Goal: Task Accomplishment & Management: Complete application form

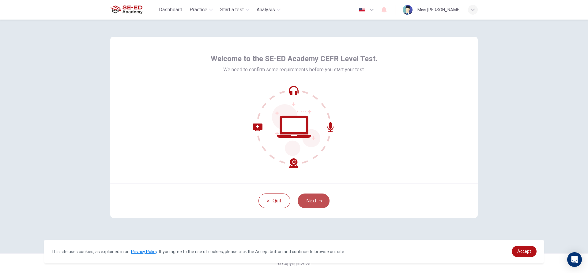
click at [309, 198] on button "Next" at bounding box center [314, 201] width 32 height 15
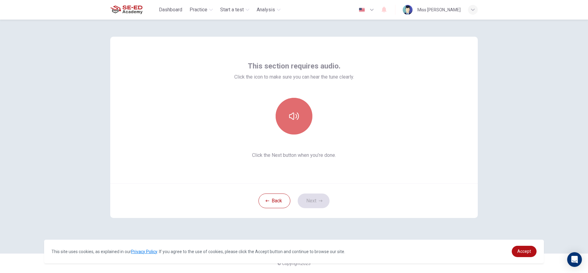
click at [290, 112] on icon "button" at bounding box center [294, 116] width 10 height 10
click at [314, 198] on button "Next" at bounding box center [314, 201] width 32 height 15
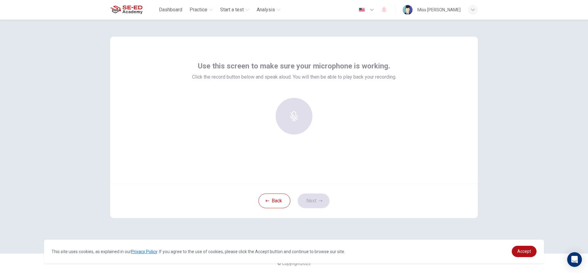
click at [324, 87] on div "Use this screen to make sure your microphone is working. Click the record butto…" at bounding box center [294, 100] width 204 height 78
click at [295, 113] on icon "button" at bounding box center [293, 112] width 7 height 10
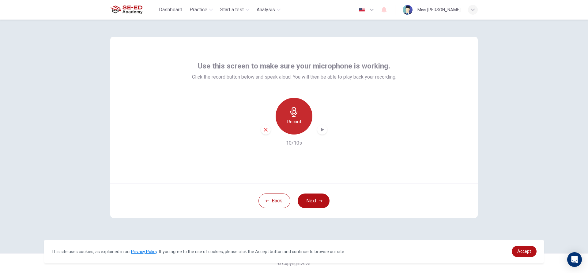
click at [293, 109] on icon "button" at bounding box center [294, 112] width 10 height 10
click at [363, 166] on div "Use this screen to make sure your microphone is working. Click the record butto…" at bounding box center [293, 110] width 367 height 147
click at [322, 128] on icon "button" at bounding box center [322, 130] width 6 height 6
drag, startPoint x: 314, startPoint y: 123, endPoint x: 321, endPoint y: 126, distance: 7.3
click at [316, 124] on div "Record" at bounding box center [294, 116] width 66 height 37
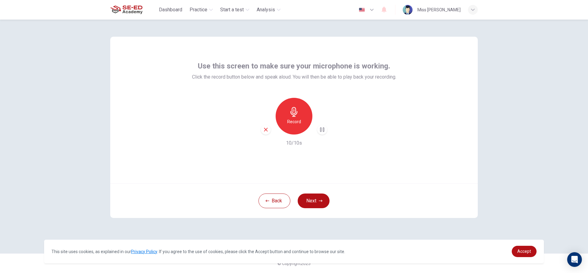
drag, startPoint x: 320, startPoint y: 135, endPoint x: 319, endPoint y: 138, distance: 3.1
click at [319, 138] on div "Record 10/10s" at bounding box center [294, 122] width 204 height 49
click at [323, 130] on icon "button" at bounding box center [322, 130] width 4 height 5
click at [324, 128] on icon "button" at bounding box center [322, 130] width 6 height 6
click at [320, 127] on icon "button" at bounding box center [322, 130] width 6 height 6
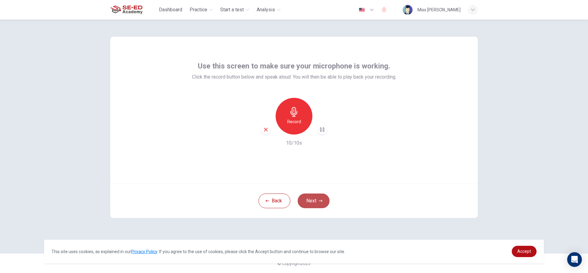
click at [320, 202] on icon "button" at bounding box center [321, 201] width 4 height 4
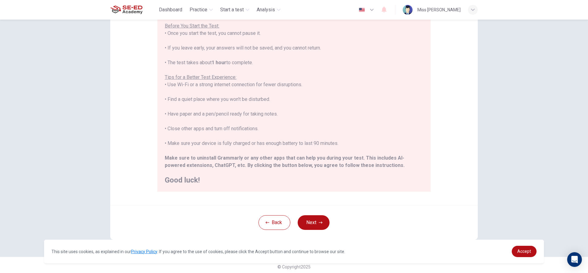
scroll to position [67, 0]
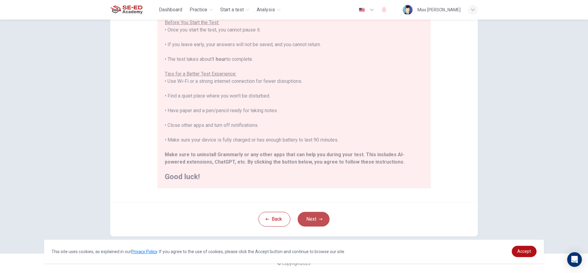
click at [303, 217] on button "Next" at bounding box center [314, 219] width 32 height 15
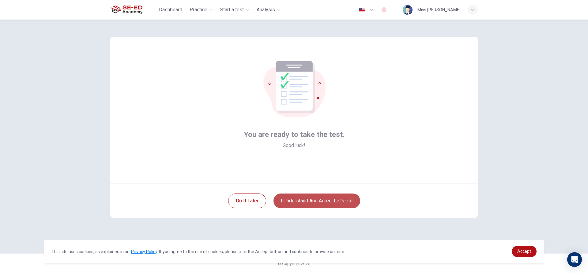
click at [296, 200] on button "I understand and agree. Let’s go!" at bounding box center [316, 201] width 87 height 15
click at [306, 200] on button "I understand and agree. Let’s go!" at bounding box center [316, 201] width 87 height 15
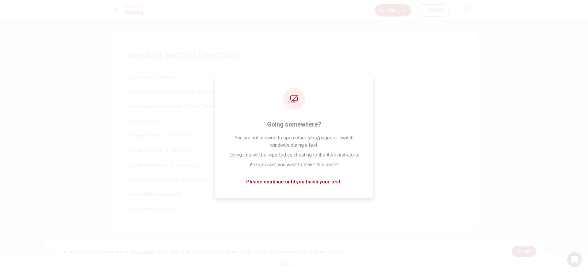
click at [519, 252] on span "Accept" at bounding box center [524, 251] width 14 height 5
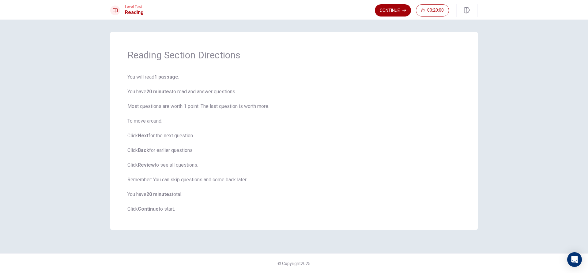
click at [406, 9] on button "Continue" at bounding box center [393, 10] width 36 height 12
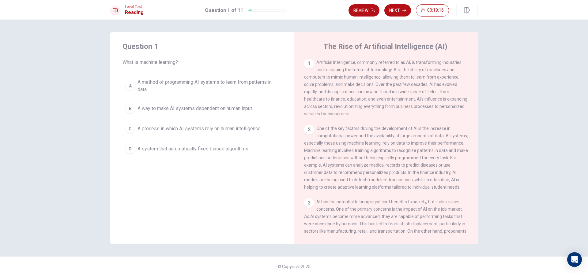
click at [391, 9] on button "Next" at bounding box center [397, 10] width 27 height 12
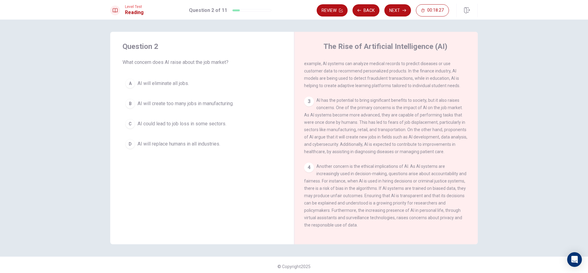
scroll to position [105, 0]
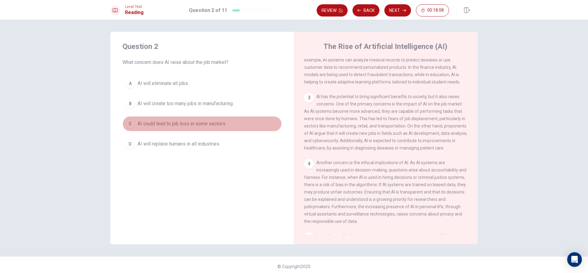
click at [125, 123] on div "C" at bounding box center [130, 124] width 10 height 10
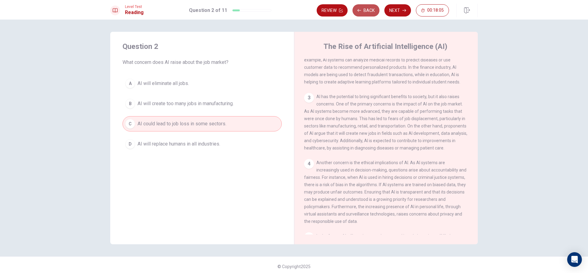
click at [366, 9] on button "Back" at bounding box center [365, 10] width 27 height 12
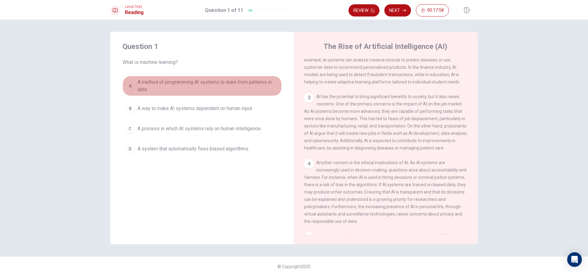
click at [125, 86] on div "A" at bounding box center [130, 86] width 10 height 10
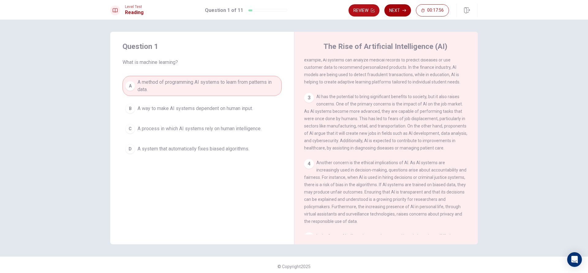
click at [392, 13] on button "Next" at bounding box center [397, 10] width 27 height 12
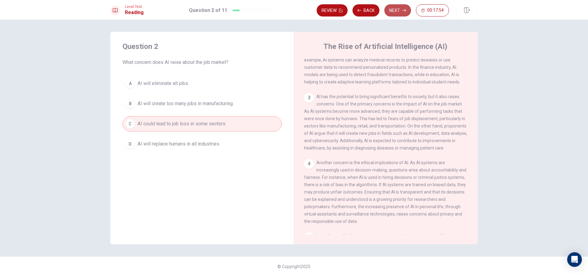
click at [397, 6] on button "Next" at bounding box center [397, 10] width 27 height 12
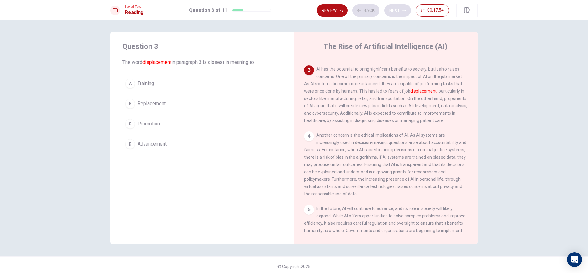
scroll to position [145, 0]
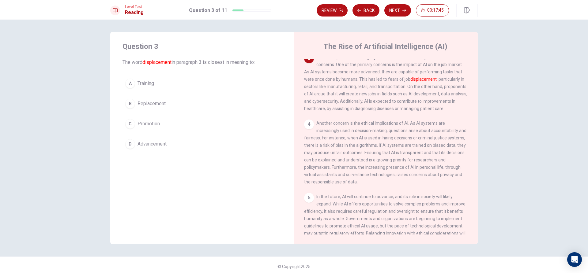
click at [130, 103] on div "B" at bounding box center [130, 104] width 10 height 10
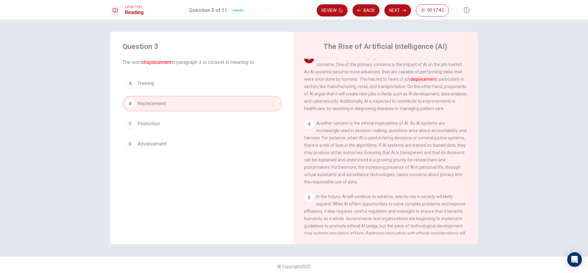
click at [405, 9] on button "Next" at bounding box center [397, 10] width 27 height 12
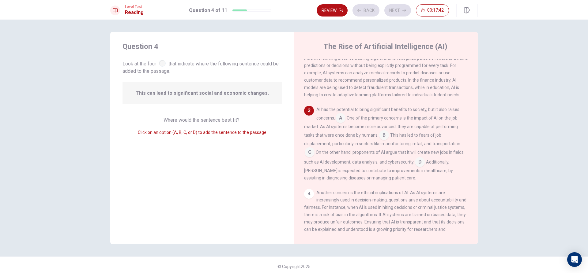
scroll to position [106, 0]
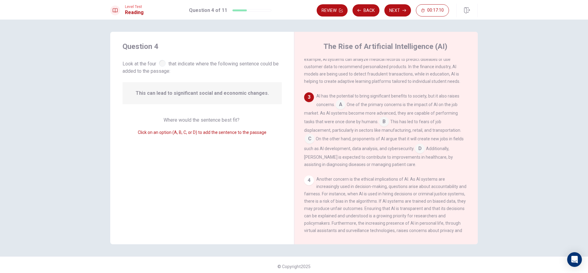
click at [307, 142] on input at bounding box center [310, 140] width 10 height 10
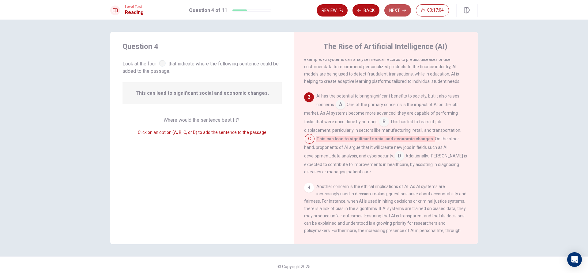
click at [392, 8] on button "Next" at bounding box center [397, 10] width 27 height 12
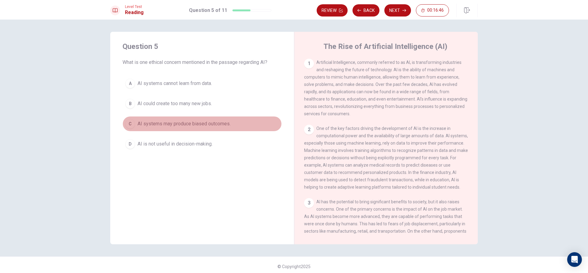
click at [129, 125] on div "C" at bounding box center [130, 124] width 10 height 10
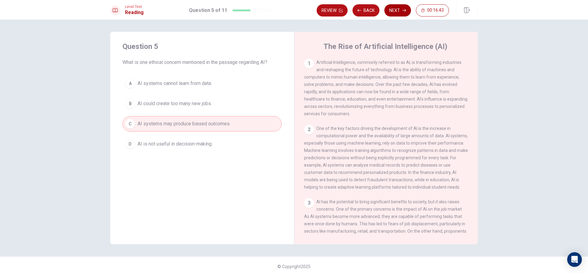
click at [391, 9] on button "Next" at bounding box center [397, 10] width 27 height 12
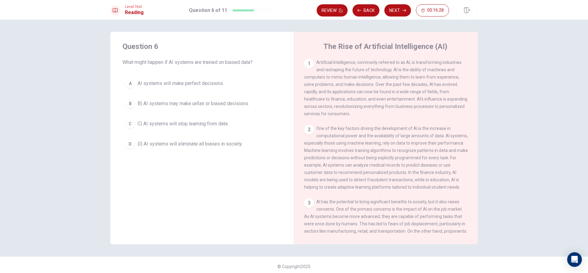
click at [128, 82] on div "A" at bounding box center [130, 84] width 10 height 10
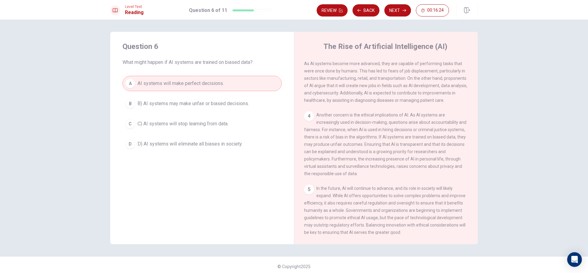
scroll to position [182, 0]
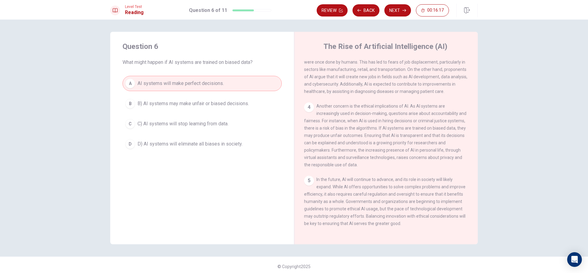
click at [182, 98] on button "B B) AI systems may make unfair or biased decisions." at bounding box center [201, 103] width 159 height 15
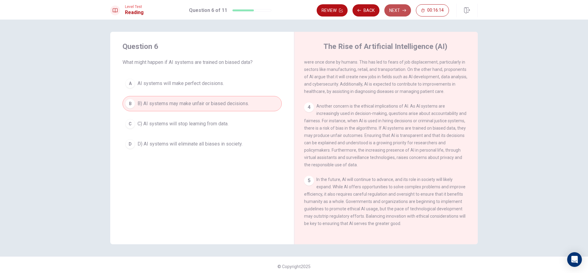
click at [398, 8] on button "Next" at bounding box center [397, 10] width 27 height 12
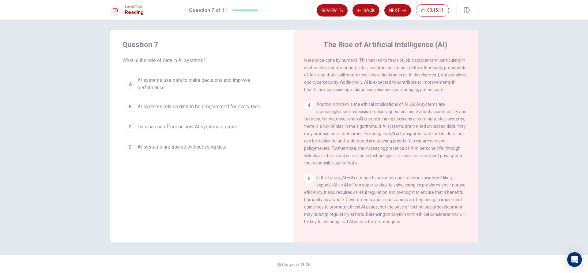
scroll to position [3, 0]
click at [190, 81] on span "AI systems use data to make decisions and improve performance." at bounding box center [207, 83] width 141 height 15
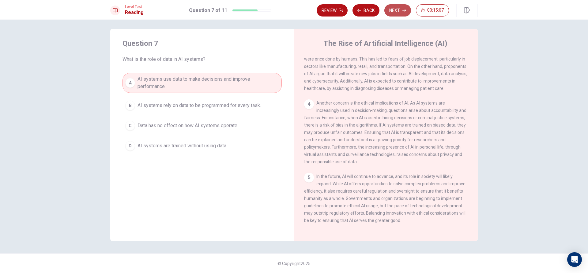
click at [407, 12] on button "Next" at bounding box center [397, 10] width 27 height 12
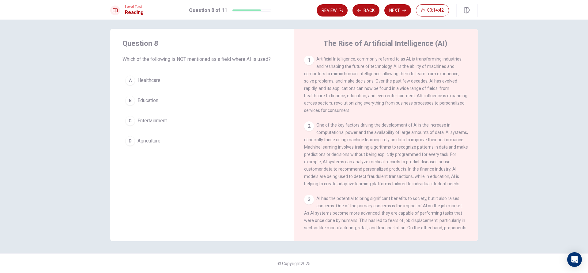
scroll to position [0, 0]
click at [123, 140] on button "D Agriculture" at bounding box center [201, 141] width 159 height 15
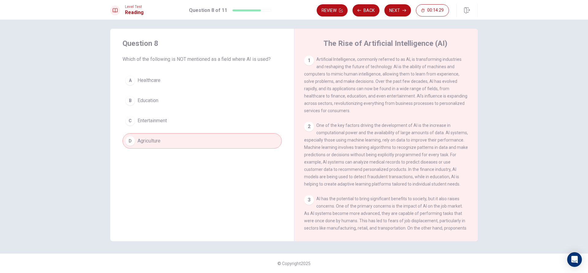
click at [403, 9] on icon "button" at bounding box center [404, 11] width 4 height 4
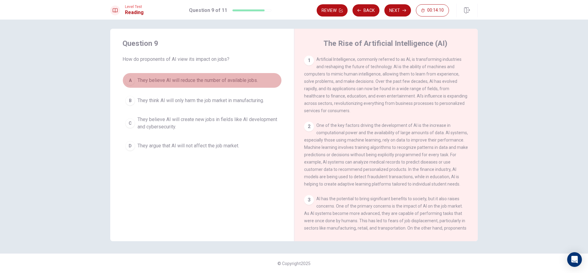
click at [127, 78] on div "A" at bounding box center [130, 81] width 10 height 10
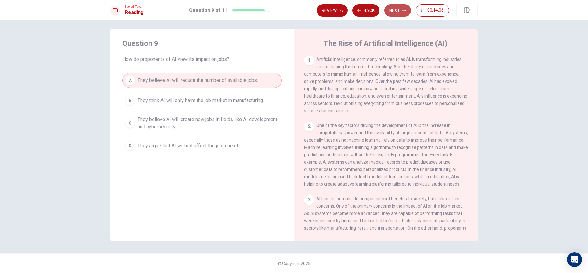
click at [401, 6] on button "Next" at bounding box center [397, 10] width 27 height 12
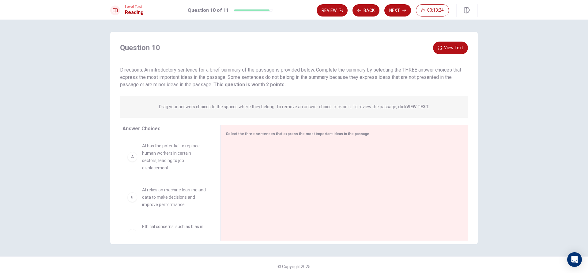
click at [132, 161] on div "A AI has the potential to replace human workers in certain sectors, leading to …" at bounding box center [166, 184] width 88 height 94
click at [127, 165] on div "B AI relies on machine learning and data to make decisions and improve performa…" at bounding box center [166, 184] width 88 height 94
click at [131, 161] on div "B AI relies on machine learning and data to make decisions and improve performa…" at bounding box center [166, 184] width 88 height 94
click at [143, 150] on div "B AI relies on machine learning and data to make decisions and improve performa…" at bounding box center [166, 184] width 88 height 94
click at [235, 134] on span "Select the three sentences that express the most important ideas in the passage." at bounding box center [298, 134] width 145 height 4
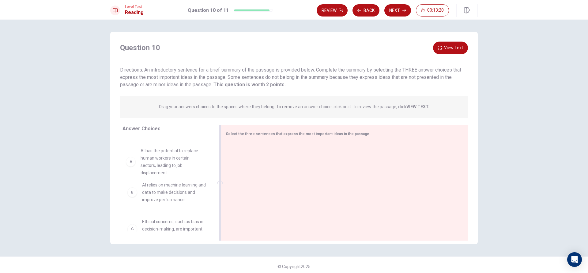
click at [235, 134] on span "Select the three sentences that express the most important ideas in the passage." at bounding box center [298, 134] width 145 height 4
drag, startPoint x: 259, startPoint y: 129, endPoint x: 257, endPoint y: 132, distance: 3.3
click at [257, 132] on div "Select the three sentences that express the most important ideas in the passage." at bounding box center [343, 183] width 247 height 116
click at [257, 132] on span "Select the three sentences that express the most important ideas in the passage." at bounding box center [298, 134] width 145 height 4
drag, startPoint x: 141, startPoint y: 156, endPoint x: 223, endPoint y: 150, distance: 82.3
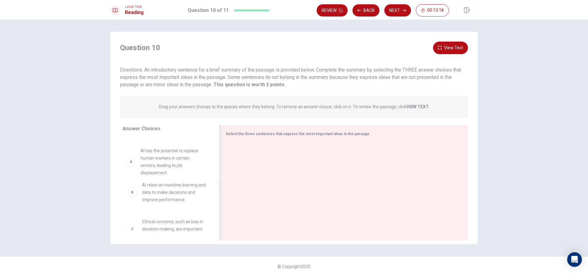
click at [223, 150] on div "Answer Choices B AI relies on machine learning and data to make decisions and i…" at bounding box center [293, 184] width 367 height 119
click at [134, 160] on div "B AI relies on machine learning and data to make decisions and improve performa…" at bounding box center [166, 184] width 88 height 94
drag, startPoint x: 133, startPoint y: 160, endPoint x: 239, endPoint y: 148, distance: 107.3
click at [239, 148] on div "Answer Choices B AI relies on machine learning and data to make decisions and i…" at bounding box center [293, 184] width 367 height 119
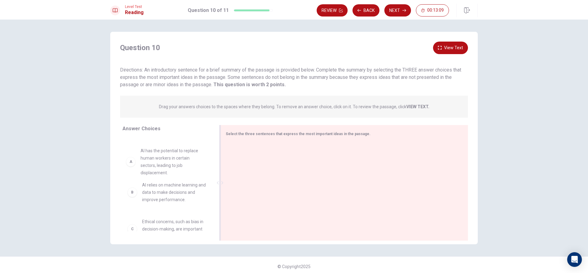
drag, startPoint x: 146, startPoint y: 152, endPoint x: 221, endPoint y: 171, distance: 77.4
click at [221, 171] on div "Answer Choices B AI relies on machine learning and data to make decisions and i…" at bounding box center [293, 184] width 367 height 119
drag, startPoint x: 132, startPoint y: 162, endPoint x: 255, endPoint y: 140, distance: 125.1
click at [255, 140] on div "Answer Choices B AI relies on machine learning and data to make decisions and i…" at bounding box center [293, 184] width 367 height 119
click at [255, 130] on div "Select the three sentences that express the most important ideas in the passage." at bounding box center [341, 134] width 230 height 8
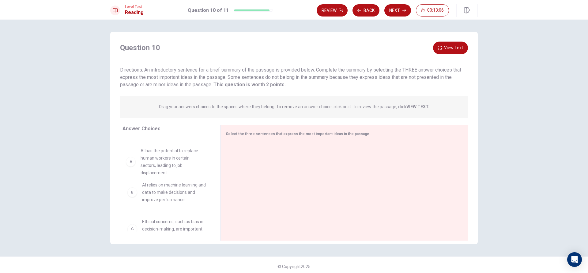
drag, startPoint x: 256, startPoint y: 129, endPoint x: 163, endPoint y: 171, distance: 101.7
click at [163, 171] on div "Answer Choices B AI relies on machine learning and data to make decisions and i…" at bounding box center [293, 184] width 367 height 119
drag, startPoint x: 168, startPoint y: 156, endPoint x: 272, endPoint y: 141, distance: 105.0
click at [272, 141] on div "Answer Choices B AI relies on machine learning and data to make decisions and i…" at bounding box center [293, 184] width 367 height 119
drag, startPoint x: 166, startPoint y: 146, endPoint x: 354, endPoint y: 128, distance: 188.3
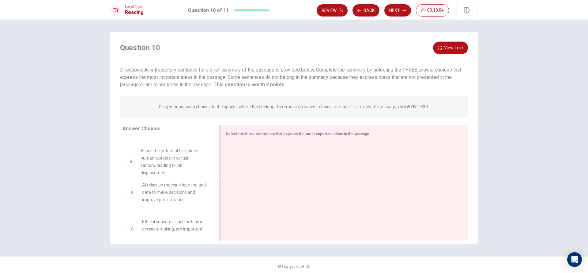
click at [354, 128] on div "Answer Choices B AI relies on machine learning and data to make decisions and i…" at bounding box center [293, 184] width 367 height 119
drag, startPoint x: 174, startPoint y: 167, endPoint x: 271, endPoint y: 165, distance: 97.1
click at [271, 165] on div "Answer Choices B AI relies on machine learning and data to make decisions and i…" at bounding box center [293, 184] width 367 height 119
click at [164, 161] on div "B AI relies on machine learning and data to make decisions and improve performa…" at bounding box center [166, 184] width 88 height 94
click at [164, 160] on div "B AI relies on machine learning and data to make decisions and improve performa…" at bounding box center [166, 184] width 88 height 94
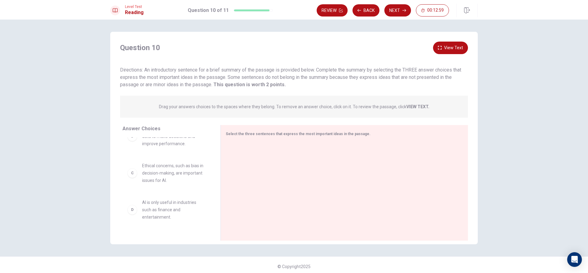
scroll to position [61, 0]
click at [132, 175] on div "C" at bounding box center [132, 173] width 10 height 10
click at [134, 174] on div "C" at bounding box center [132, 173] width 10 height 10
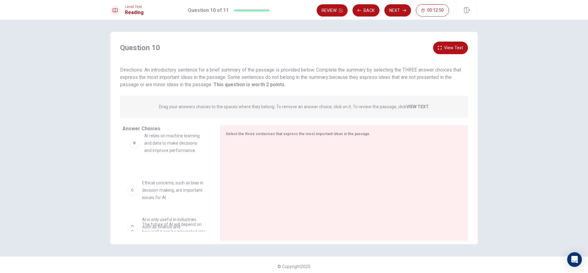
scroll to position [21, 0]
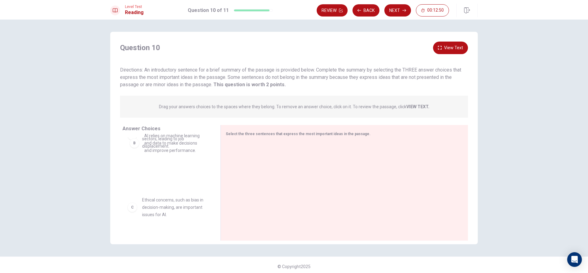
drag, startPoint x: 163, startPoint y: 145, endPoint x: 164, endPoint y: 158, distance: 13.2
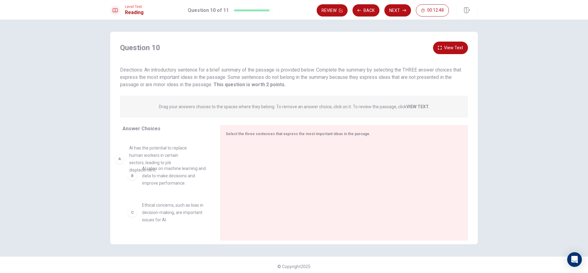
drag, startPoint x: 167, startPoint y: 159, endPoint x: 157, endPoint y: 180, distance: 23.6
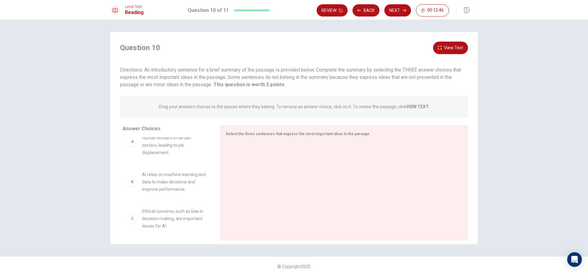
scroll to position [0, 0]
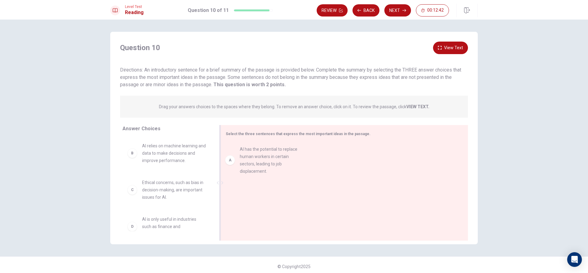
drag, startPoint x: 164, startPoint y: 155, endPoint x: 264, endPoint y: 159, distance: 100.8
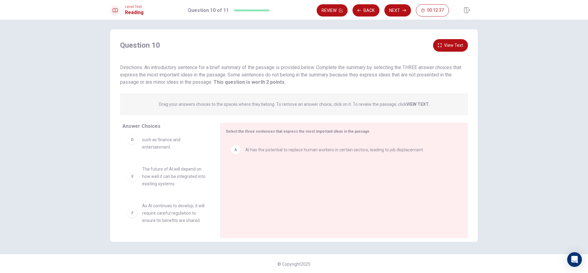
scroll to position [3, 0]
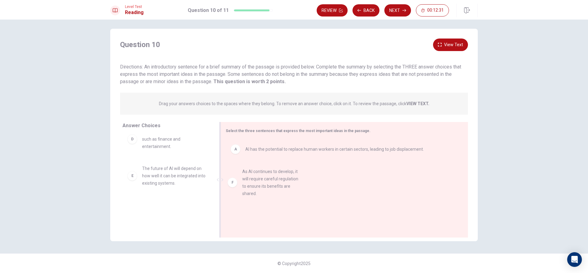
drag, startPoint x: 167, startPoint y: 216, endPoint x: 290, endPoint y: 173, distance: 130.7
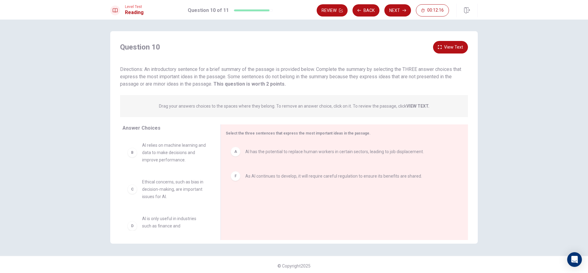
scroll to position [0, 0]
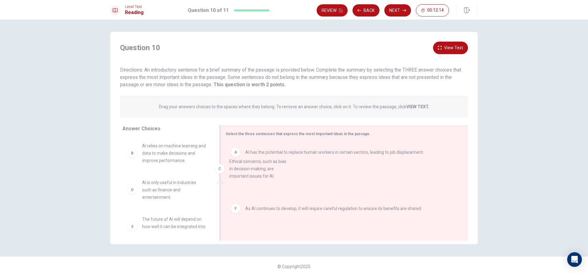
drag, startPoint x: 166, startPoint y: 185, endPoint x: 258, endPoint y: 162, distance: 95.5
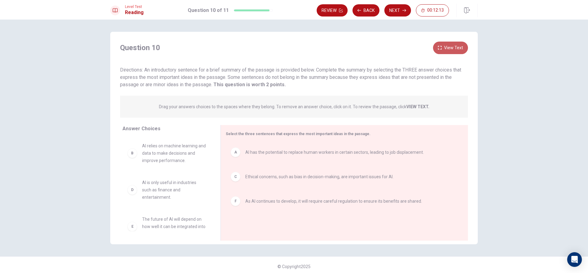
click at [446, 44] on button "View Text" at bounding box center [450, 48] width 35 height 13
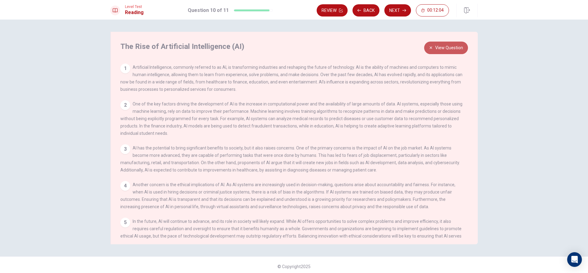
click at [439, 43] on button "View Question" at bounding box center [446, 48] width 44 height 13
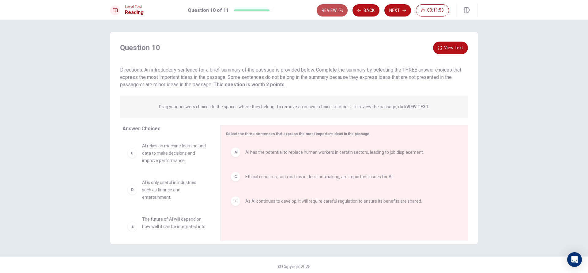
click at [334, 12] on button "Review" at bounding box center [332, 10] width 31 height 12
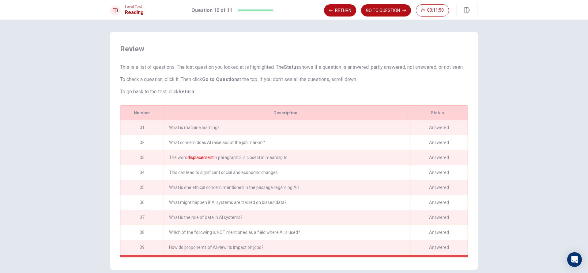
click at [213, 133] on div "What is machine learning?" at bounding box center [287, 127] width 246 height 15
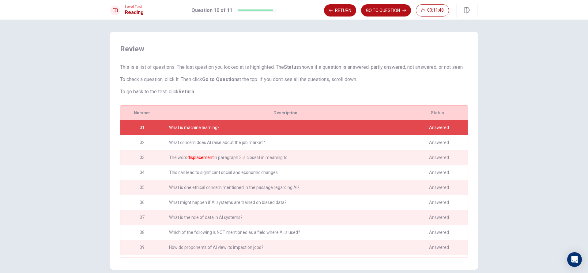
click at [357, 129] on div "What is machine learning?" at bounding box center [287, 127] width 246 height 15
click at [418, 135] on div "Answered" at bounding box center [439, 127] width 58 height 15
click at [342, 5] on button "Return" at bounding box center [340, 10] width 32 height 12
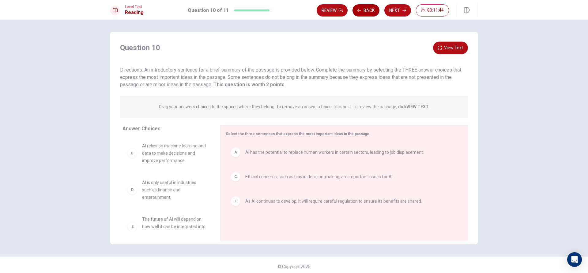
click at [363, 8] on button "Back" at bounding box center [365, 10] width 27 height 12
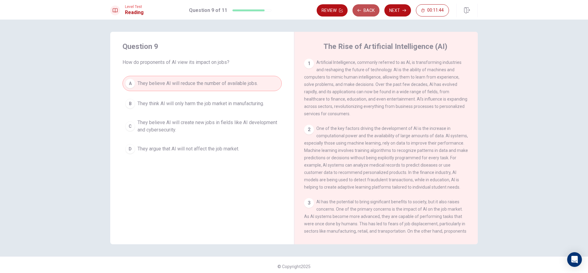
click at [363, 8] on button "Back" at bounding box center [365, 10] width 27 height 12
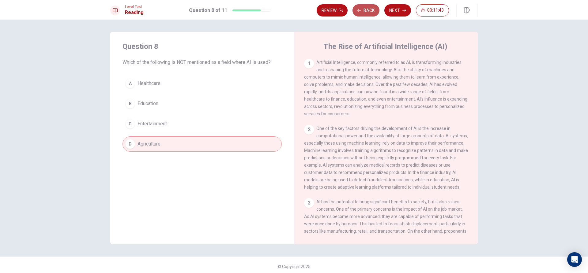
click at [363, 8] on button "Back" at bounding box center [365, 10] width 27 height 12
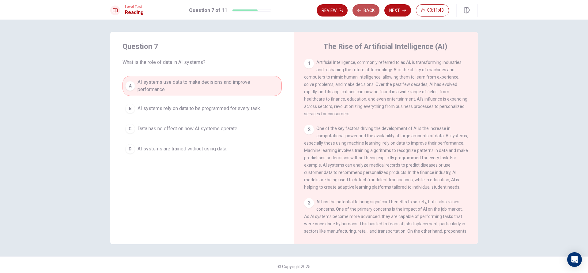
click at [363, 8] on button "Back" at bounding box center [365, 10] width 27 height 12
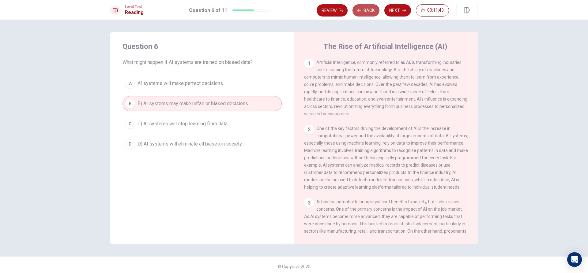
click at [362, 10] on button "Back" at bounding box center [365, 10] width 27 height 12
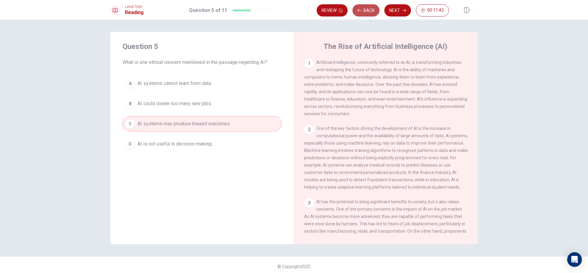
click at [362, 10] on button "Back" at bounding box center [365, 10] width 27 height 12
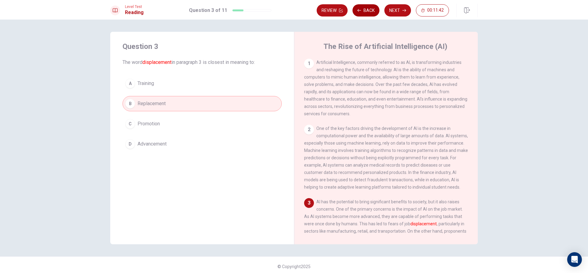
click at [362, 10] on button "Back" at bounding box center [365, 10] width 27 height 12
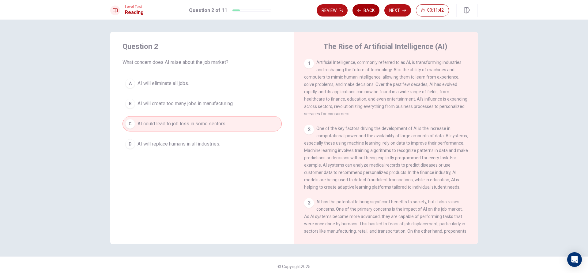
click at [362, 10] on button "Back" at bounding box center [365, 10] width 27 height 12
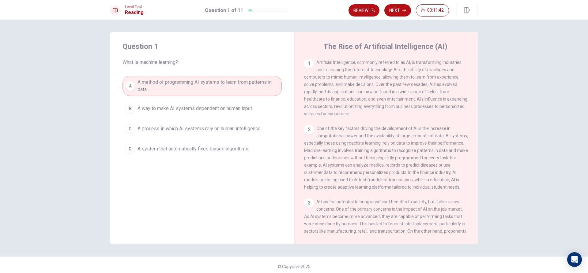
click at [362, 10] on button "Review" at bounding box center [363, 10] width 31 height 12
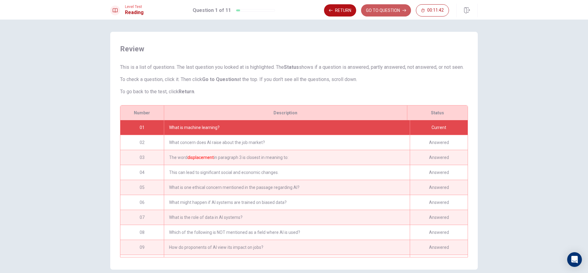
scroll to position [3, 0]
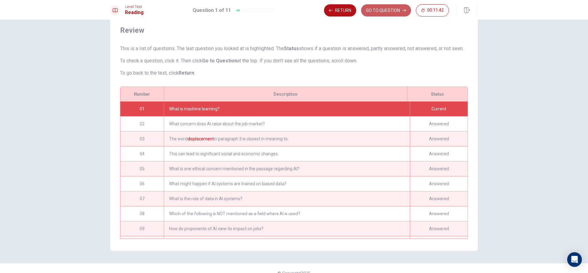
click at [362, 10] on button "GO TO QUESTION" at bounding box center [386, 10] width 50 height 12
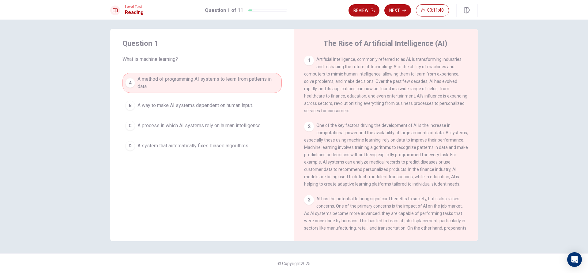
click at [362, 10] on button "Review" at bounding box center [363, 10] width 31 height 12
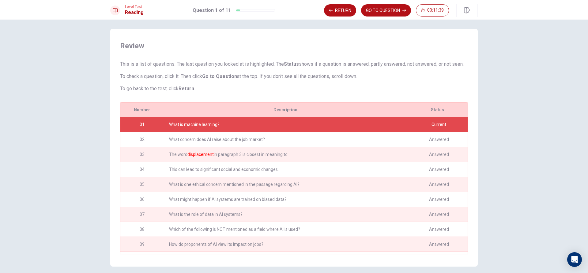
scroll to position [36, 0]
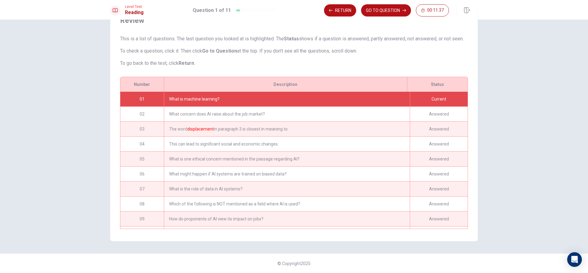
click at [351, 93] on div "What is machine learning?" at bounding box center [287, 99] width 246 height 15
click at [381, 9] on button "GO TO QUESTION" at bounding box center [386, 10] width 50 height 12
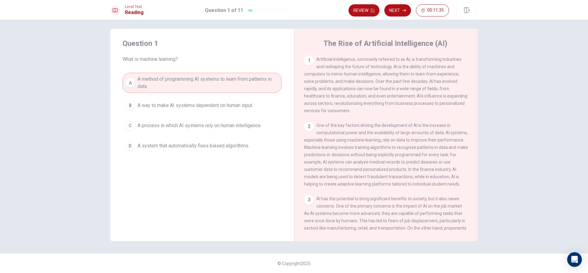
scroll to position [3, 0]
click at [397, 7] on button "Next" at bounding box center [397, 10] width 27 height 12
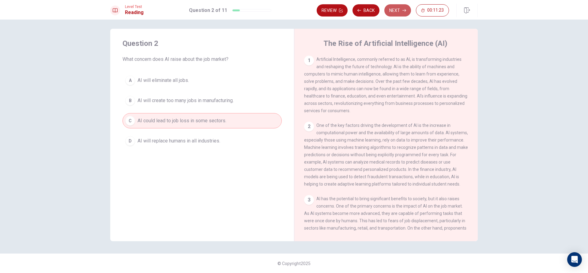
click at [396, 8] on button "Next" at bounding box center [397, 10] width 27 height 12
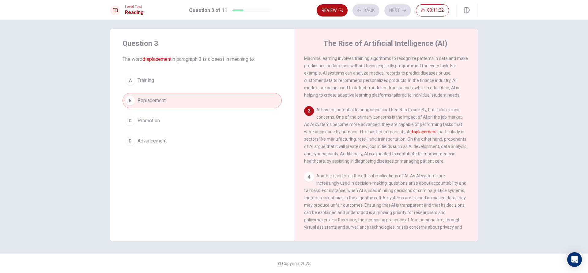
scroll to position [99, 0]
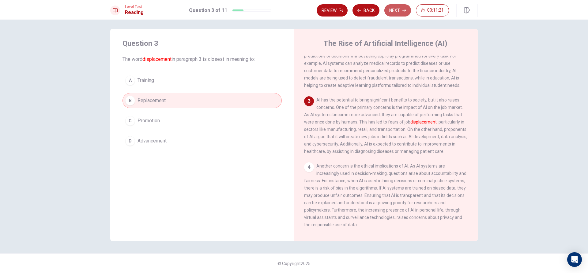
click at [396, 8] on button "Next" at bounding box center [397, 10] width 27 height 12
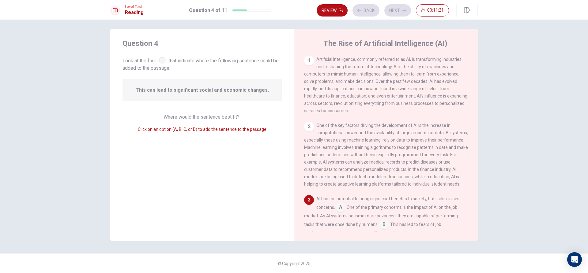
scroll to position [113, 0]
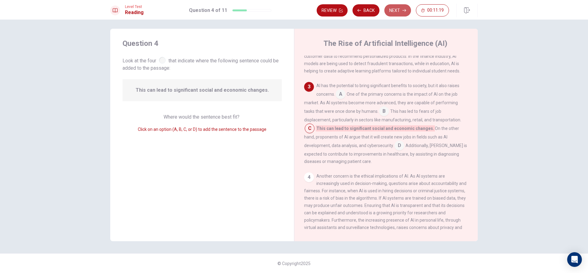
click at [396, 8] on button "Next" at bounding box center [397, 10] width 27 height 12
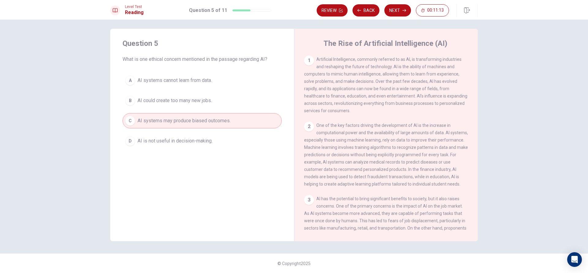
click at [396, 8] on button "Next" at bounding box center [397, 10] width 27 height 12
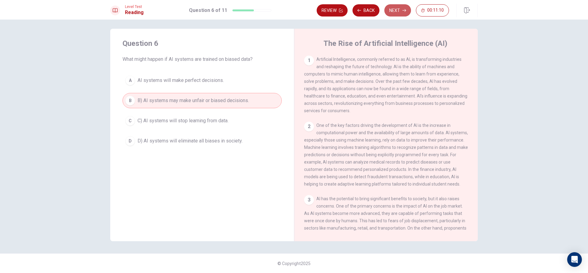
click at [396, 8] on button "Next" at bounding box center [397, 10] width 27 height 12
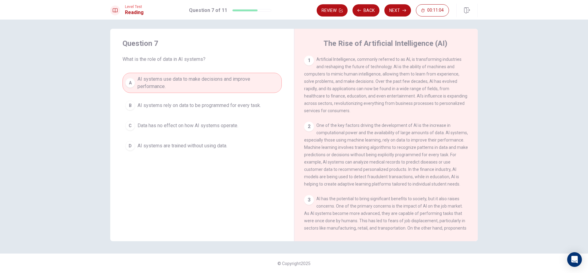
click at [223, 106] on span "AI systems rely on data to be programmed for every task." at bounding box center [198, 105] width 123 height 7
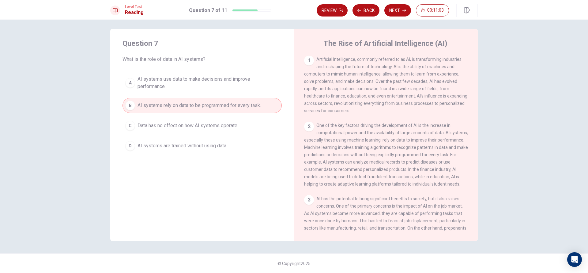
click at [222, 84] on span "AI systems use data to make decisions and improve performance." at bounding box center [207, 83] width 141 height 15
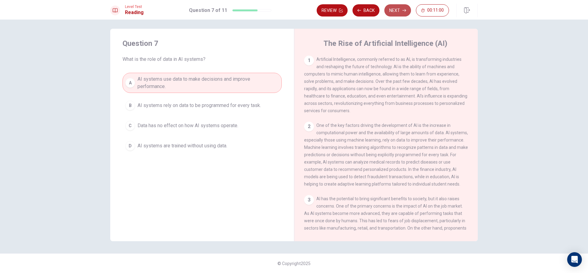
click at [391, 8] on button "Next" at bounding box center [397, 10] width 27 height 12
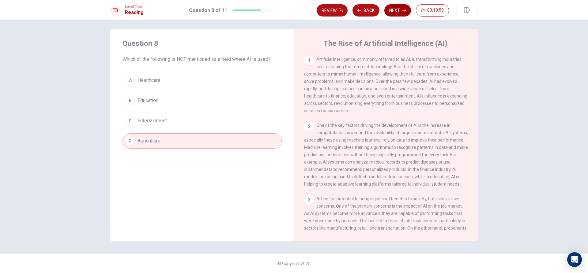
click at [391, 8] on button "Next" at bounding box center [397, 10] width 27 height 12
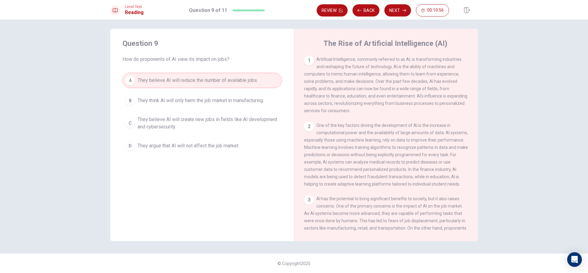
click at [392, 8] on button "Next" at bounding box center [397, 10] width 27 height 12
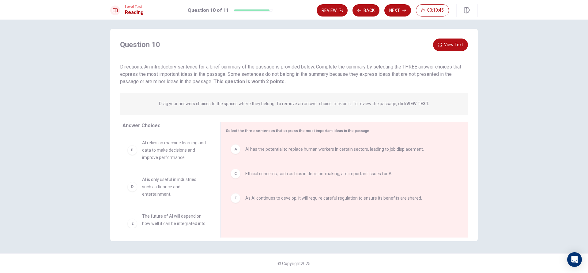
click at [399, 4] on div "Review Back Next 00:10:45" at bounding box center [397, 10] width 161 height 13
click at [399, 9] on button "Next" at bounding box center [397, 10] width 27 height 12
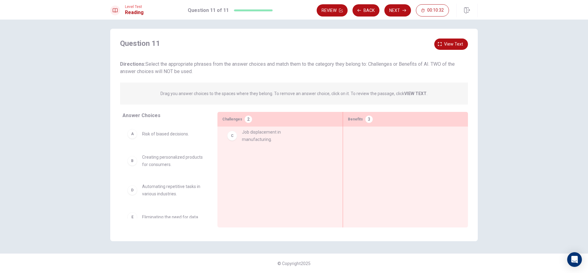
drag, startPoint x: 159, startPoint y: 191, endPoint x: 265, endPoint y: 136, distance: 120.0
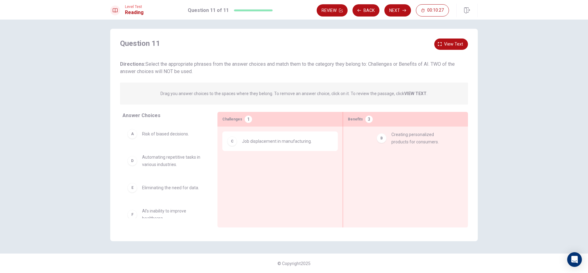
drag, startPoint x: 160, startPoint y: 162, endPoint x: 415, endPoint y: 139, distance: 256.1
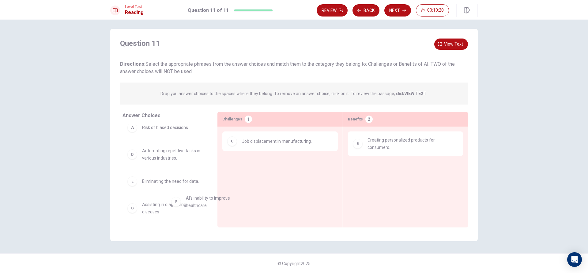
scroll to position [7, 0]
drag, startPoint x: 166, startPoint y: 213, endPoint x: 401, endPoint y: 152, distance: 243.2
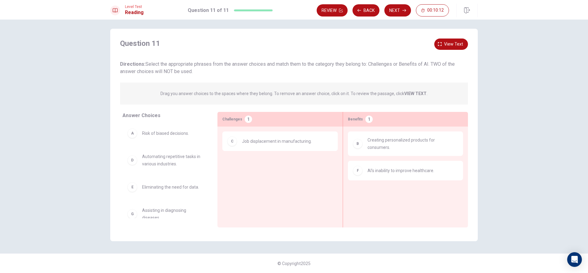
scroll to position [0, 0]
drag, startPoint x: 179, startPoint y: 136, endPoint x: 296, endPoint y: 160, distance: 119.1
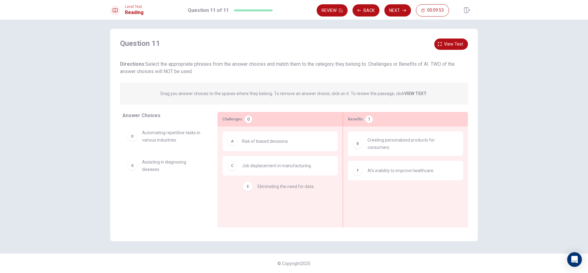
drag, startPoint x: 165, startPoint y: 163, endPoint x: 284, endPoint y: 186, distance: 121.0
drag, startPoint x: 164, startPoint y: 187, endPoint x: 423, endPoint y: 183, distance: 259.7
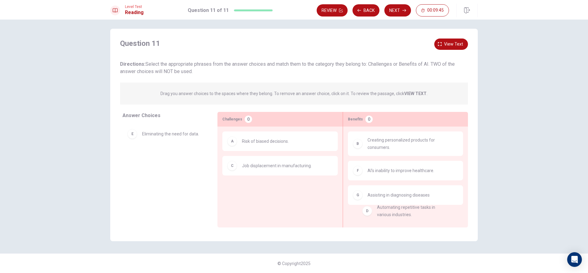
drag, startPoint x: 176, startPoint y: 141, endPoint x: 417, endPoint y: 217, distance: 253.1
drag, startPoint x: 171, startPoint y: 131, endPoint x: 423, endPoint y: 208, distance: 262.7
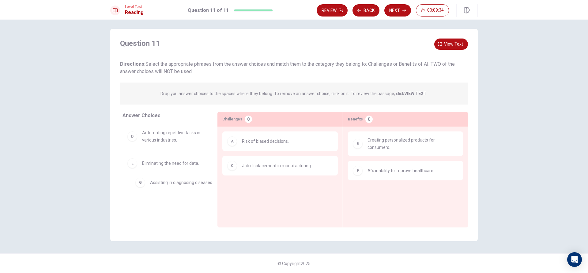
drag, startPoint x: 420, startPoint y: 192, endPoint x: 164, endPoint y: 175, distance: 255.9
click at [402, 6] on button "Next" at bounding box center [397, 10] width 27 height 12
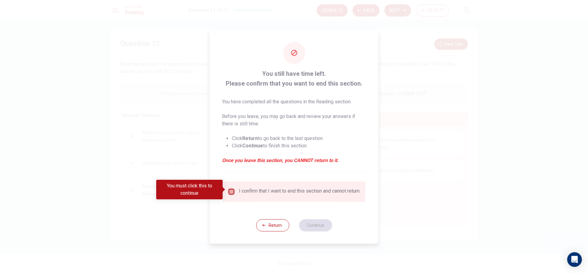
click at [230, 188] on input "You must click this to continue" at bounding box center [231, 191] width 7 height 7
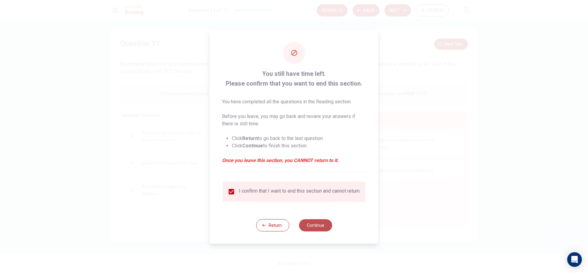
click at [309, 230] on button "Continue" at bounding box center [315, 226] width 33 height 12
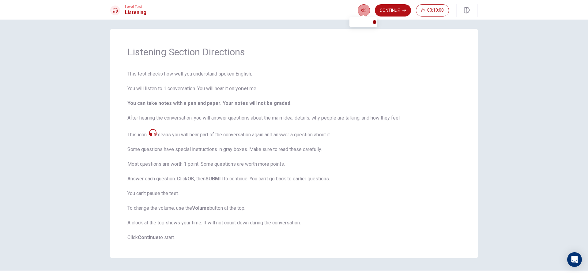
click at [367, 10] on button "button" at bounding box center [364, 10] width 12 height 12
click at [397, 7] on button "Continue" at bounding box center [393, 10] width 36 height 12
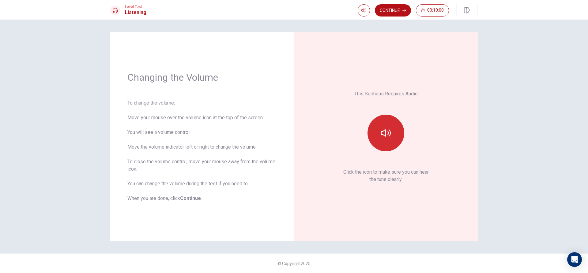
click at [392, 130] on button "button" at bounding box center [385, 133] width 37 height 37
click at [422, 193] on div "This Sections Requires Audio Click the icon to make sure you can hear the tune …" at bounding box center [385, 136] width 149 height 175
click at [401, 6] on button "Continue" at bounding box center [393, 10] width 36 height 12
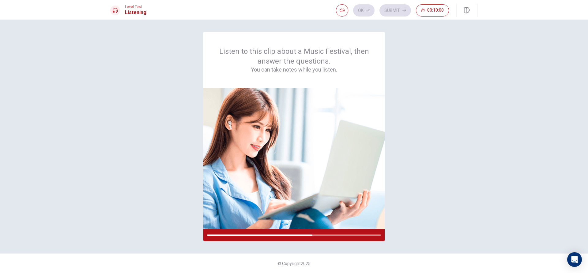
click at [367, 9] on div "Ok Submit 00:10:00" at bounding box center [392, 10] width 113 height 12
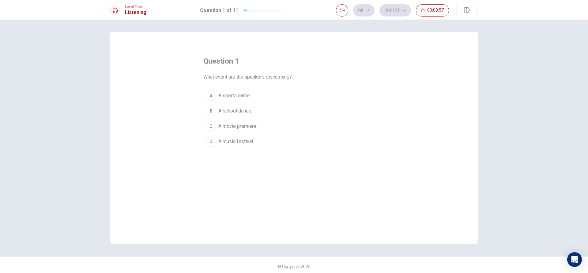
click at [212, 144] on div "D" at bounding box center [211, 142] width 10 height 10
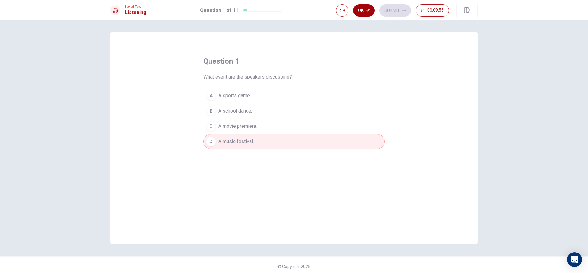
click at [360, 7] on button "Ok" at bounding box center [363, 10] width 21 height 12
click at [387, 8] on button "Submit" at bounding box center [395, 10] width 32 height 12
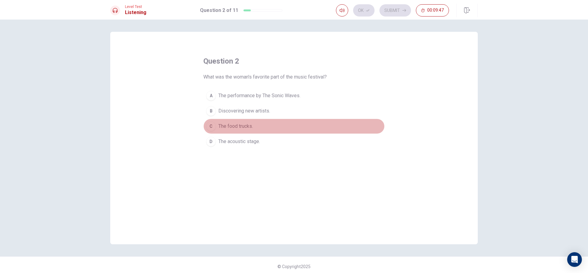
click at [211, 124] on div "C" at bounding box center [211, 127] width 10 height 10
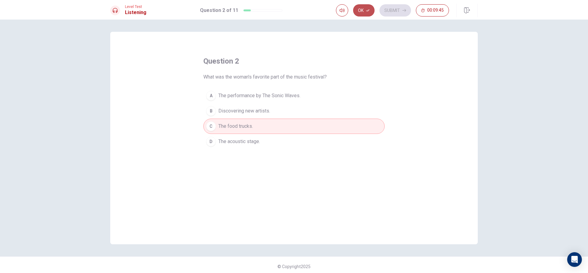
click at [367, 9] on icon "button" at bounding box center [368, 11] width 4 height 4
click at [391, 8] on button "Submit" at bounding box center [395, 10] width 32 height 12
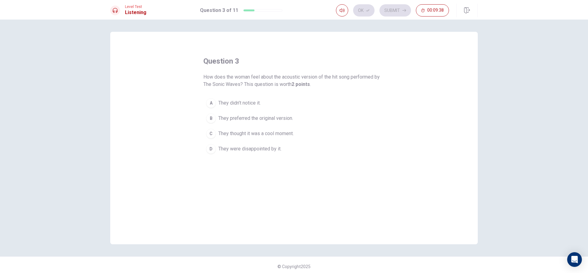
click at [212, 133] on div "C" at bounding box center [211, 134] width 10 height 10
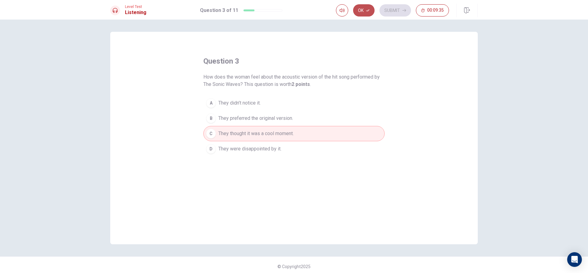
click at [366, 9] on icon "button" at bounding box center [368, 11] width 4 height 4
click at [386, 9] on button "Submit" at bounding box center [395, 10] width 32 height 12
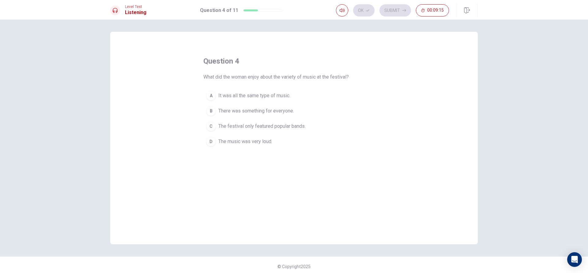
click at [212, 92] on div "A" at bounding box center [211, 96] width 10 height 10
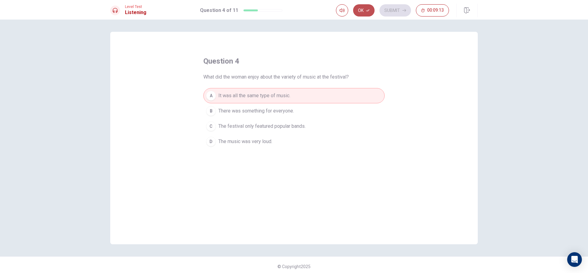
click at [367, 8] on button "Ok" at bounding box center [363, 10] width 21 height 12
click at [396, 10] on button "Submit" at bounding box center [395, 10] width 32 height 12
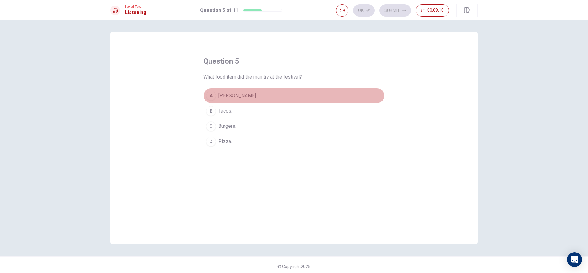
click at [211, 94] on div "A" at bounding box center [211, 96] width 10 height 10
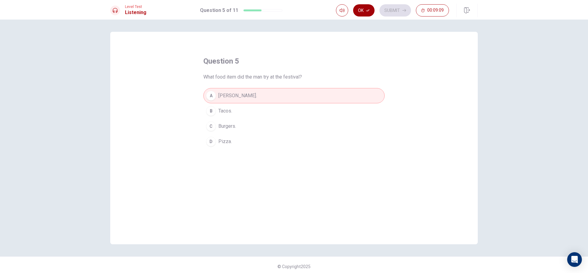
click at [365, 10] on button "Ok" at bounding box center [363, 10] width 21 height 12
click at [389, 9] on button "Submit" at bounding box center [395, 10] width 32 height 12
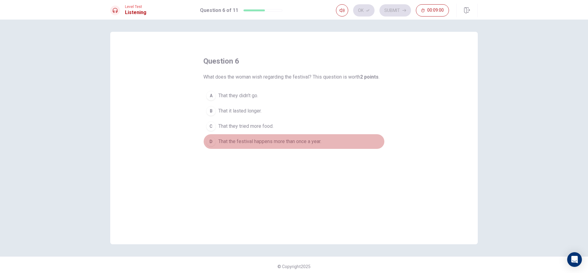
click at [210, 140] on div "D" at bounding box center [211, 142] width 10 height 10
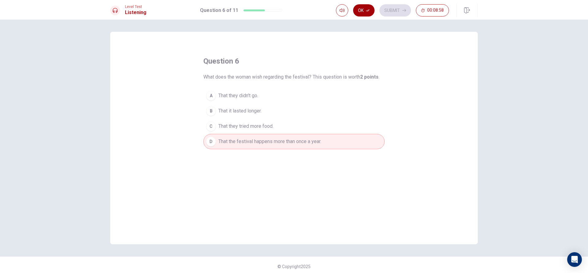
click at [362, 9] on button "Ok" at bounding box center [363, 10] width 21 height 12
click at [391, 7] on button "Submit" at bounding box center [395, 10] width 32 height 12
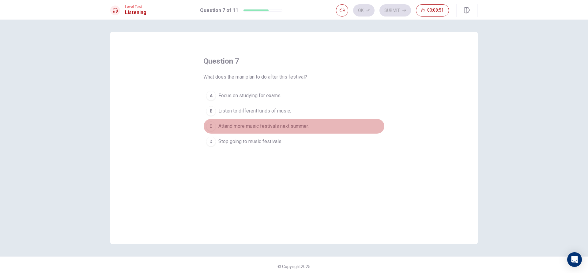
click at [213, 128] on div "C" at bounding box center [211, 127] width 10 height 10
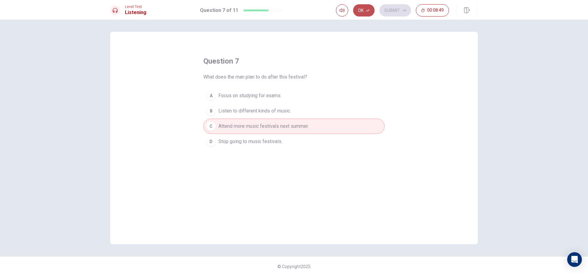
click at [362, 10] on button "Ok" at bounding box center [363, 10] width 21 height 12
click at [386, 8] on button "Submit" at bounding box center [395, 10] width 32 height 12
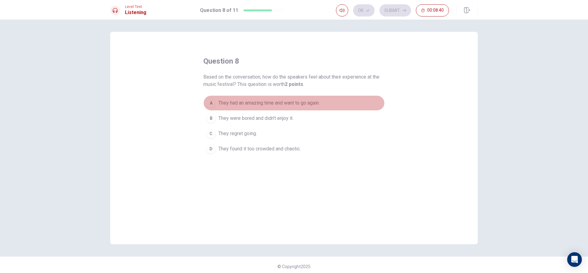
click at [211, 102] on div "A" at bounding box center [211, 103] width 10 height 10
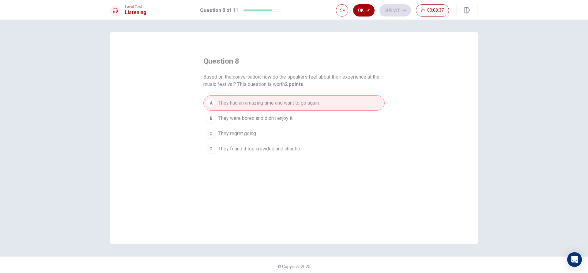
click at [363, 7] on button "Ok" at bounding box center [363, 10] width 21 height 12
click at [384, 7] on button "Submit" at bounding box center [395, 10] width 32 height 12
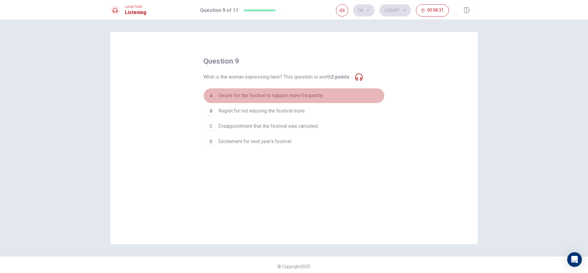
click at [206, 95] on div "A" at bounding box center [211, 96] width 10 height 10
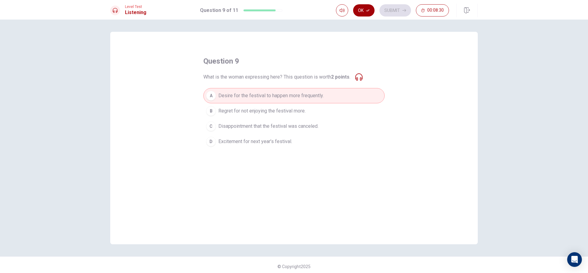
click at [364, 8] on button "Ok" at bounding box center [363, 10] width 21 height 12
click at [386, 7] on button "Submit" at bounding box center [395, 10] width 32 height 12
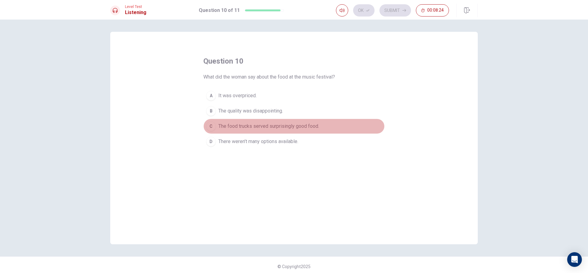
click at [208, 124] on div "C" at bounding box center [211, 127] width 10 height 10
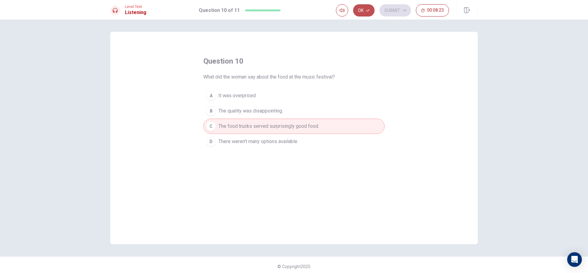
click at [364, 6] on button "Ok" at bounding box center [363, 10] width 21 height 12
click at [387, 9] on button "Submit" at bounding box center [395, 10] width 32 height 12
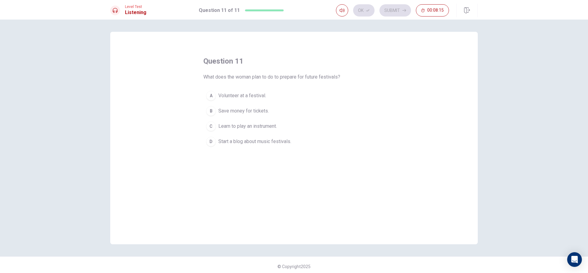
click at [209, 109] on div "B" at bounding box center [211, 111] width 10 height 10
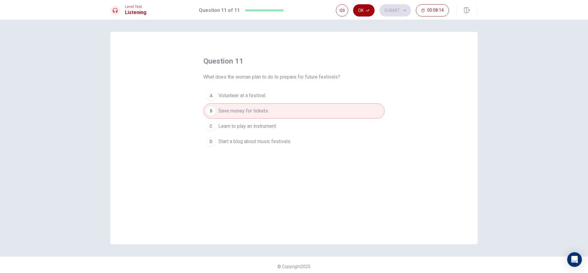
click at [367, 6] on button "Ok" at bounding box center [363, 10] width 21 height 12
click at [388, 7] on button "Submit" at bounding box center [395, 10] width 32 height 12
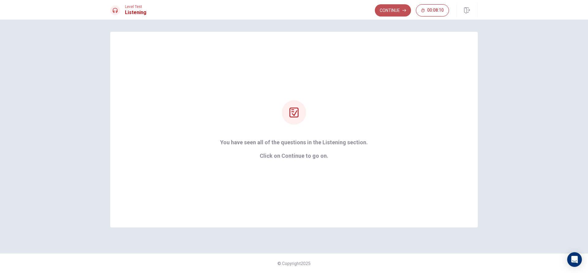
click at [400, 4] on button "Continue" at bounding box center [393, 10] width 36 height 12
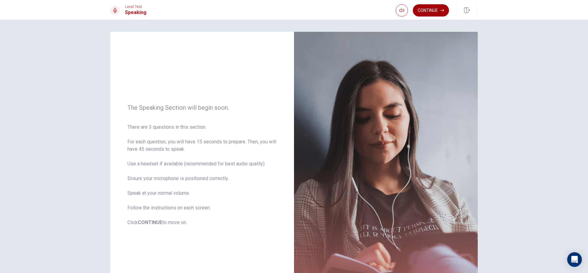
click at [431, 10] on button "Continue" at bounding box center [431, 10] width 36 height 12
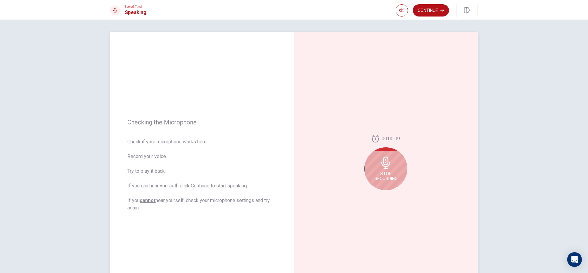
click at [383, 156] on div "Stop Recording" at bounding box center [385, 169] width 43 height 43
click at [391, 193] on button "Play Audio" at bounding box center [392, 195] width 9 height 9
click at [385, 167] on icon at bounding box center [385, 165] width 9 height 12
click at [378, 194] on icon "Record Again" at bounding box center [379, 196] width 4 height 4
click at [390, 160] on icon at bounding box center [386, 163] width 12 height 12
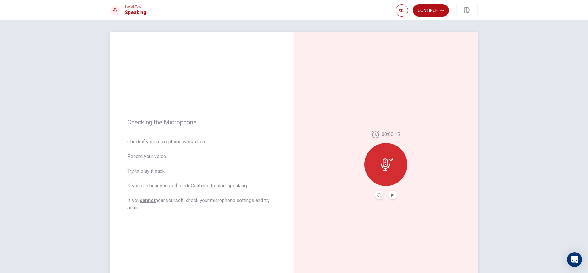
click at [389, 161] on icon at bounding box center [391, 160] width 4 height 3
click at [375, 198] on button "Record Again" at bounding box center [379, 195] width 9 height 9
click at [380, 164] on icon at bounding box center [386, 163] width 12 height 12
click at [394, 194] on button "Play Audio" at bounding box center [392, 195] width 9 height 9
click at [352, 204] on div "00:00:09" at bounding box center [386, 165] width 184 height 267
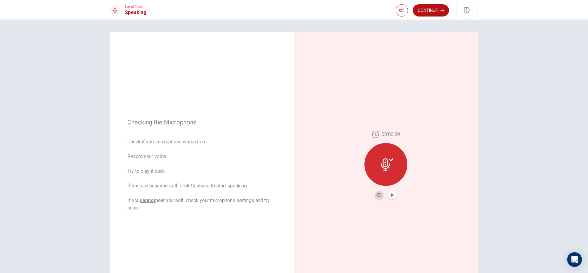
click at [378, 195] on icon "Record Again" at bounding box center [379, 196] width 4 height 4
click at [384, 172] on span "Stop Recording" at bounding box center [385, 176] width 23 height 10
click at [391, 194] on icon "Play Audio" at bounding box center [393, 196] width 4 height 4
click at [431, 3] on div "Level Test Speaking Continue" at bounding box center [294, 10] width 588 height 20
click at [432, 7] on button "Continue" at bounding box center [431, 10] width 36 height 12
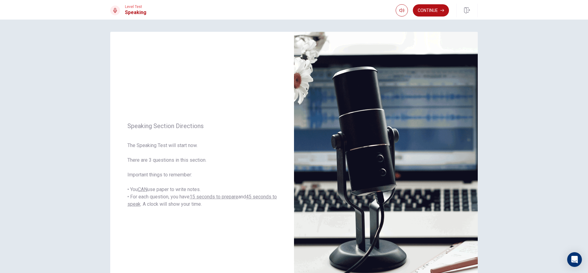
click at [431, 0] on div "Level Test Speaking Continue" at bounding box center [294, 10] width 588 height 20
click at [442, 10] on icon "button" at bounding box center [442, 11] width 4 height 4
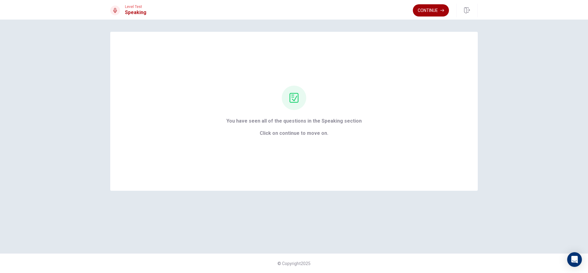
click at [433, 11] on button "Continue" at bounding box center [431, 10] width 36 height 12
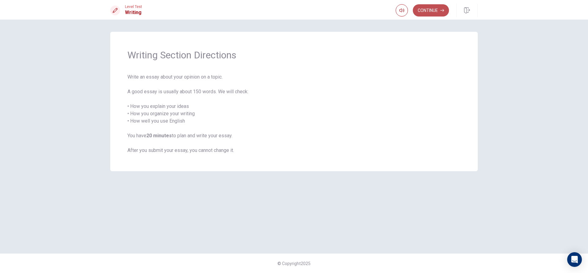
click at [433, 8] on button "Continue" at bounding box center [431, 10] width 36 height 12
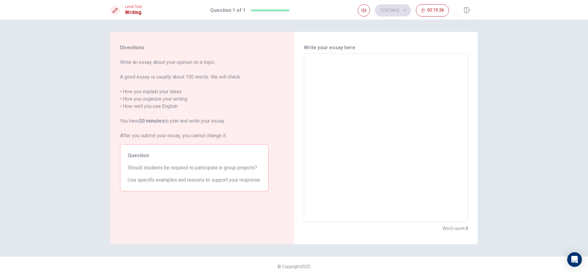
click at [313, 65] on textarea at bounding box center [386, 137] width 156 height 159
type textarea "i"
type textarea "x"
type textarea "i"
type textarea "x"
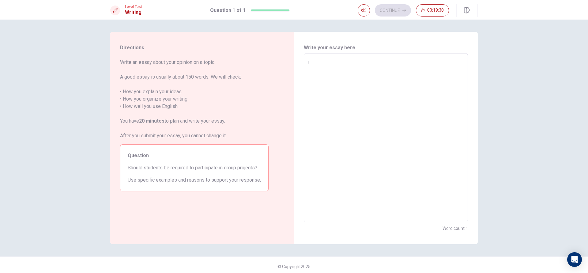
type textarea "i"
type textarea "x"
type textarea "I"
type textarea "x"
type textarea "I"
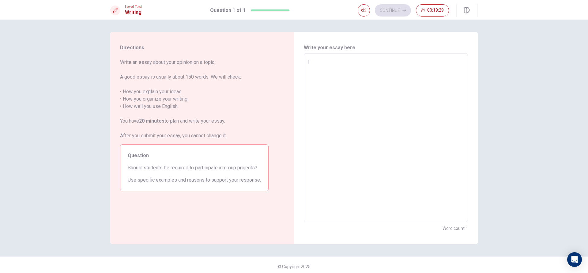
type textarea "x"
type textarea "I t"
type textarea "x"
type textarea "I th"
type textarea "x"
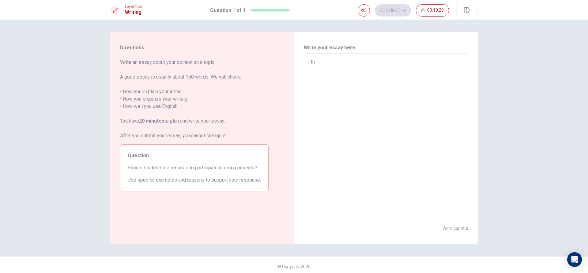
type textarea "I thi"
type textarea "x"
type textarea "I thin"
type textarea "x"
type textarea "I think"
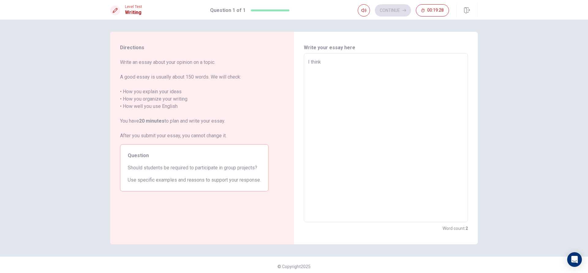
type textarea "x"
type textarea "I think"
type textarea "x"
type textarea "I think s"
type textarea "x"
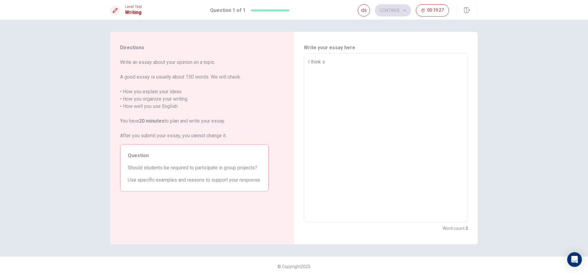
type textarea "I think st"
type textarea "x"
type textarea "I think stu"
type textarea "x"
type textarea "I think stud"
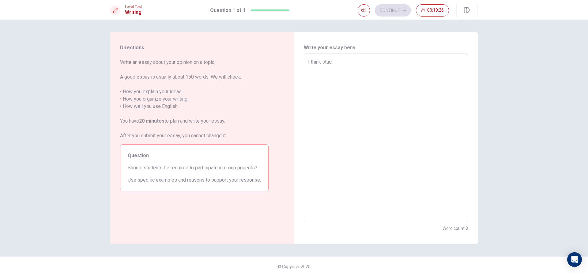
type textarea "x"
type textarea "I think stude"
type textarea "x"
type textarea "I think studen"
type textarea "x"
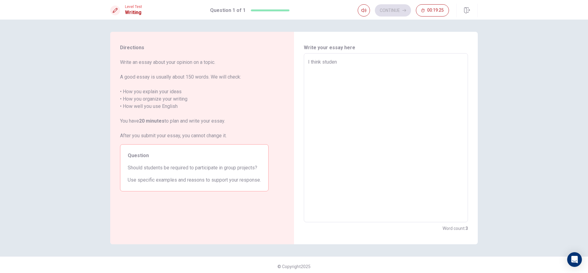
type textarea "I think student"
type textarea "x"
type textarea "I think students"
type textarea "x"
type textarea "I think students"
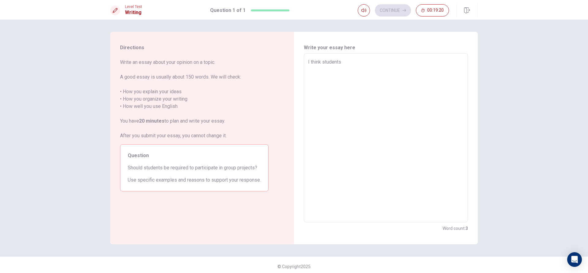
type textarea "x"
type textarea "I think students s"
type textarea "x"
type textarea "I think students sh"
type textarea "x"
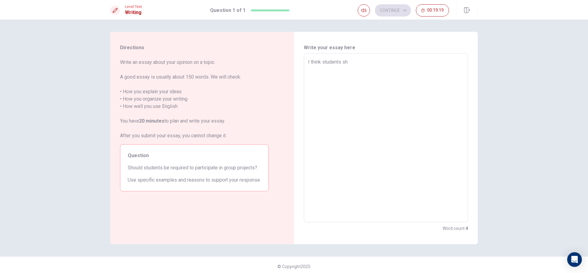
type textarea "I think students sho"
type textarea "x"
type textarea "I think students shol"
type textarea "x"
type textarea "I think students sho"
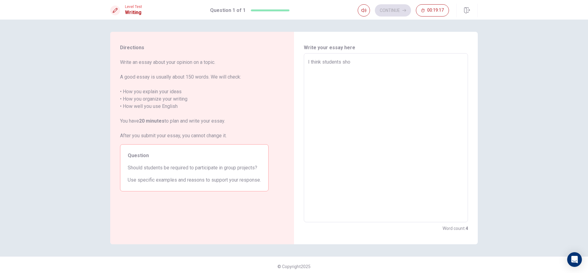
type textarea "x"
type textarea "I think students shou"
type textarea "x"
type textarea "I think students shoul"
type textarea "x"
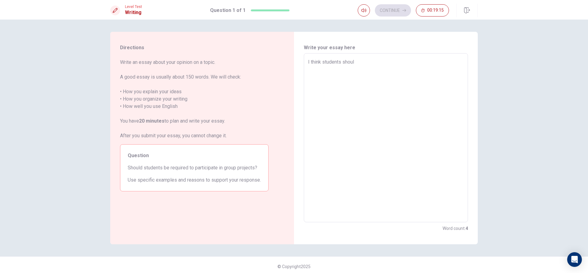
type textarea "I think students should"
type textarea "x"
type textarea "I think students should"
type textarea "x"
type textarea "I think students should b"
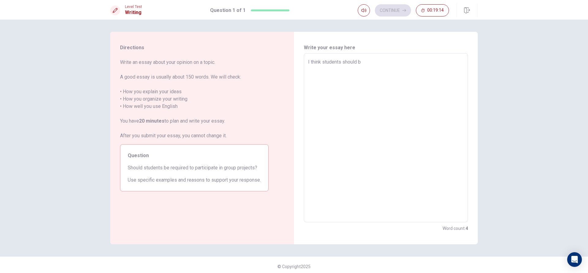
type textarea "x"
type textarea "I think students should be"
type textarea "x"
type textarea "I think students should be"
type textarea "x"
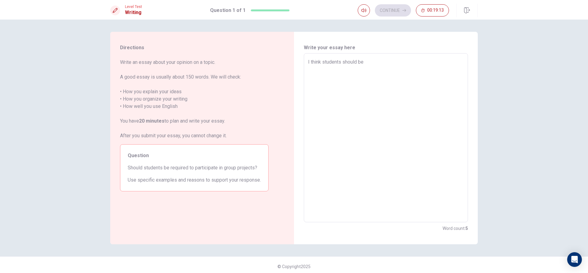
type textarea "I think students should be r"
type textarea "x"
type textarea "I think students should be re"
type textarea "x"
type textarea "I think students should be req"
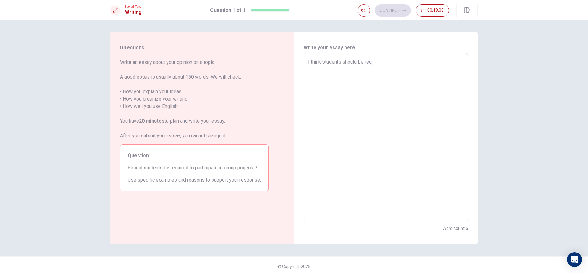
type textarea "x"
type textarea "I think students should be requ"
type textarea "x"
type textarea "I think students should be requi"
type textarea "x"
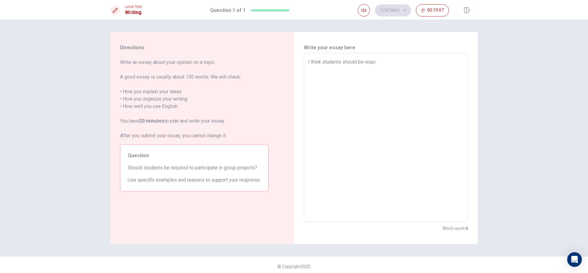
type textarea "I think students should be requir"
type textarea "x"
type textarea "I think students should be require"
type textarea "x"
type textarea "I think students should be required"
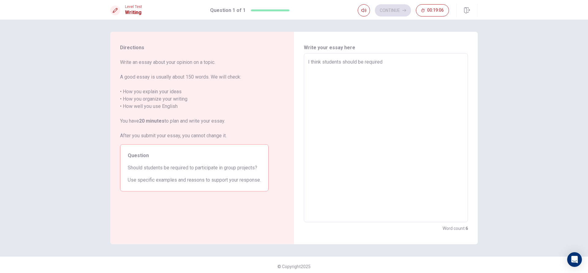
type textarea "x"
type textarea "I think students should be required"
type textarea "x"
type textarea "I think students should be required t"
type textarea "x"
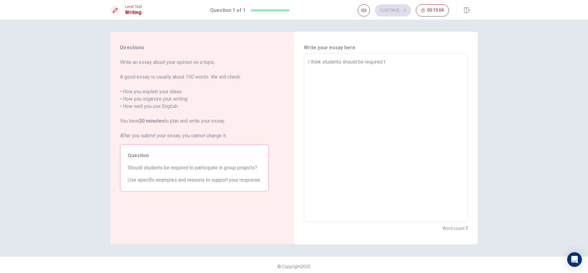
type textarea "I think students should be required to"
type textarea "x"
type textarea "I think students should be required to"
type textarea "x"
type textarea "I think students should be required to p"
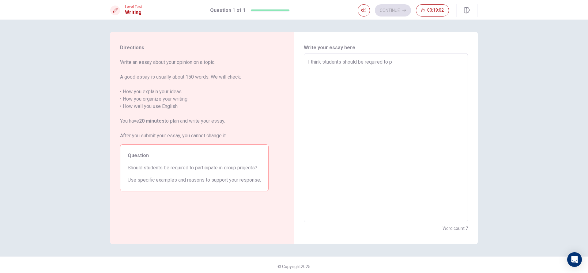
type textarea "x"
type textarea "I think students should be required to pa"
type textarea "x"
type textarea "I think students should be required to par"
type textarea "x"
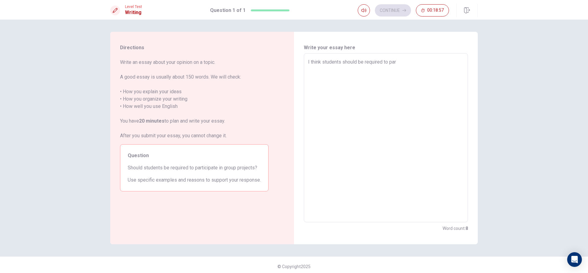
type textarea "I think students should be required to part"
type textarea "x"
type textarea "I think students should be required to parti"
type textarea "x"
type textarea "I think students should be required to partic"
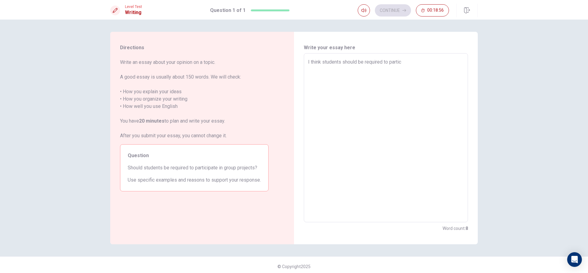
type textarea "x"
type textarea "I think students should be required to partici"
type textarea "x"
type textarea "I think students should be required to particip"
type textarea "x"
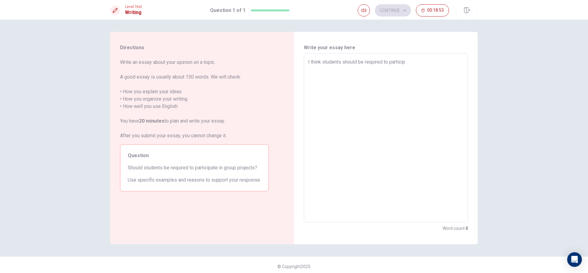
type textarea "I think students should be required to participa"
type textarea "x"
type textarea "I think students should be required to participat"
type textarea "x"
type textarea "I think students should be required to participate"
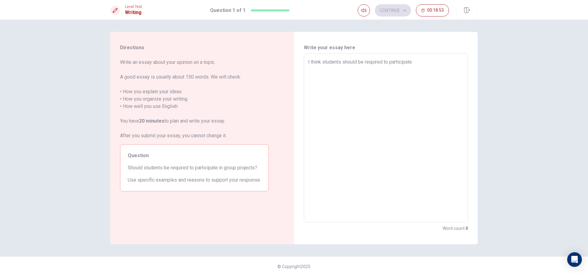
type textarea "x"
type textarea "I think students should be required to participate"
type textarea "x"
type textarea "I think students should be required to participate i"
type textarea "x"
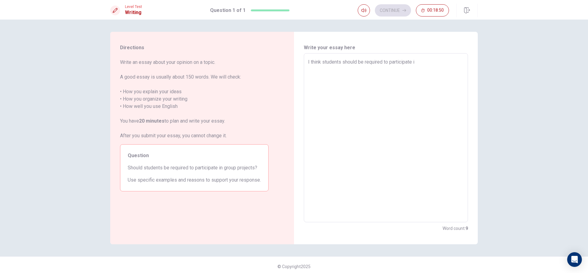
type textarea "I think students should be required to participate in"
type textarea "x"
type textarea "I think students should be required to participate in"
type textarea "x"
type textarea "I think students should be required to participate in g"
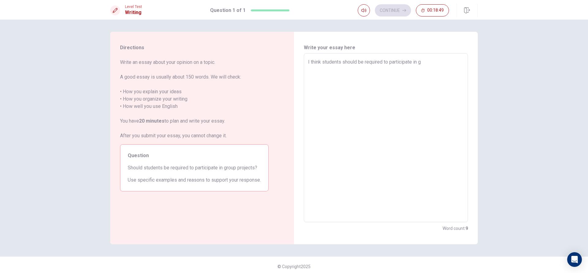
type textarea "x"
type textarea "I think students should be required to participate in gr"
type textarea "x"
type textarea "I think students should be required to participate in gro"
type textarea "x"
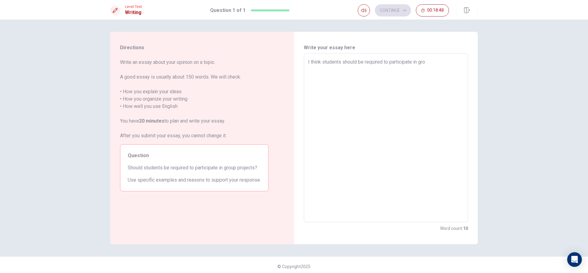
type textarea "I think students should be required to participate in grou"
type textarea "x"
type textarea "I think students should be required to participate in groun"
type textarea "x"
type textarea "I think students should be required to participate in ground"
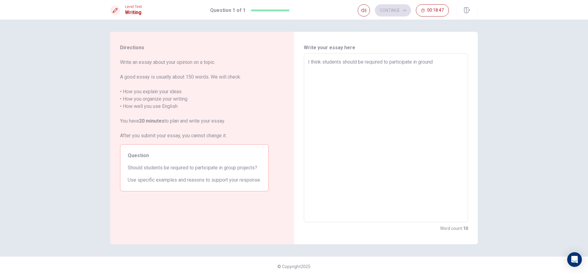
type textarea "x"
type textarea "I think students should be required to participate in ground"
type textarea "x"
type textarea "I think students should be required to participate in ground"
type textarea "x"
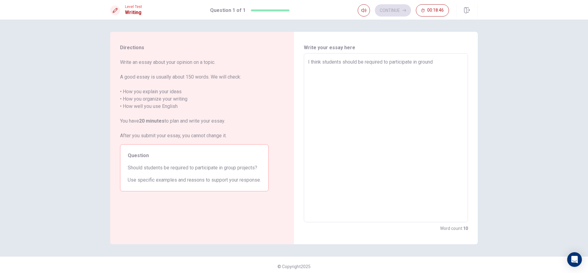
type textarea "I think students should be required to participate in groun"
type textarea "x"
type textarea "I think students should be required to participate in grou"
type textarea "x"
type textarea "I think students should be required to participate in group"
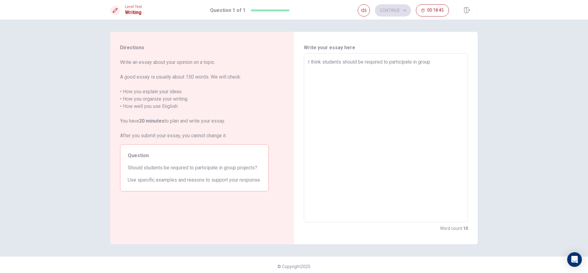
type textarea "x"
type textarea "I think students should be required to participate in group"
type textarea "x"
type textarea "I think students should be required to participate in group p"
type textarea "x"
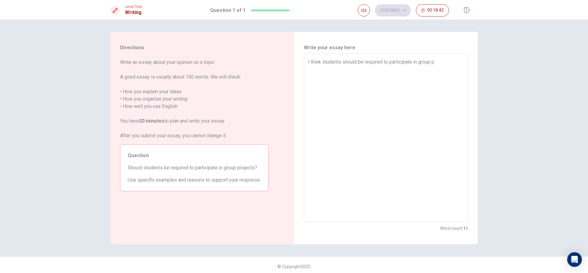
type textarea "I think students should be required to participate in group pr"
type textarea "x"
type textarea "I think students should be required to participate in group pro"
type textarea "x"
type textarea "I think students should be required to participate in group proj"
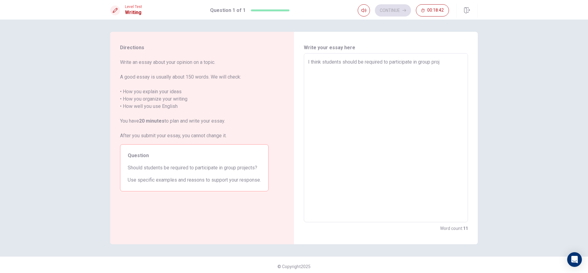
type textarea "x"
type textarea "I think students should be required to participate in group proje"
type textarea "x"
type textarea "I think students should be required to participate in group projec"
type textarea "x"
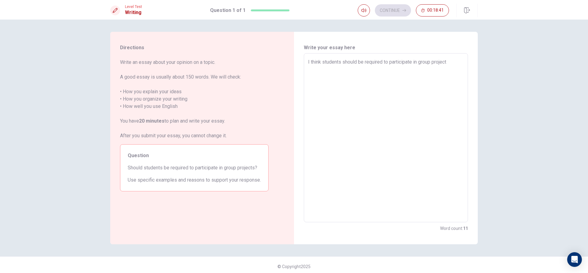
type textarea "I think students should be required to participate in group projectr"
type textarea "x"
type textarea "I think students should be required to participate in group project"
type textarea "x"
type textarea "I think students should be required to participate in group projectt"
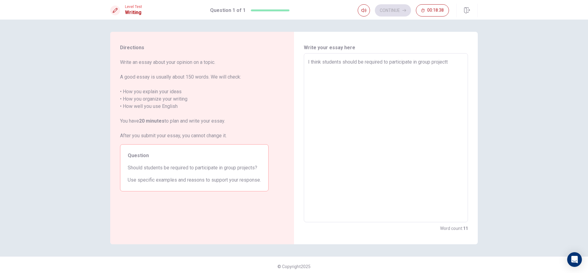
type textarea "x"
type textarea "I think students should be required to participate in group project"
type textarea "x"
type textarea "I think students should be required to participate in group project"
type textarea "x"
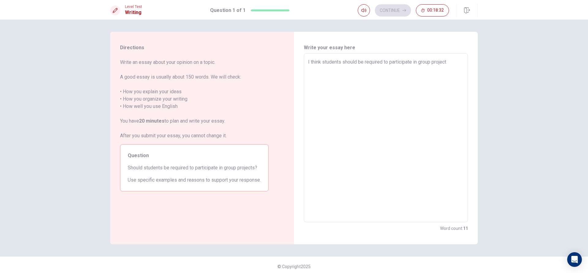
type textarea "I think students should be required to participate in group project a"
type textarea "x"
type textarea "I think students should be required to participate in group project an"
type textarea "x"
type textarea "I think students should be required to participate in group project and"
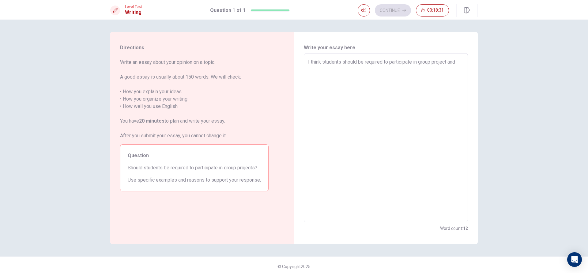
type textarea "x"
type textarea "I think students should be required to participate in group project and"
type textarea "x"
type textarea "I think students should be required to participate in group project and n"
type textarea "x"
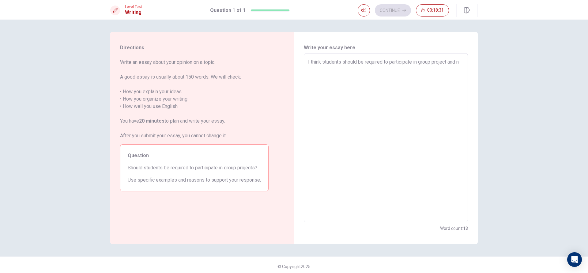
type textarea "I think students should be required to participate in group project and no"
type textarea "x"
type textarea "I think students should be required to participate in group project and not"
type textarea "x"
type textarea "I think students should be required to participate in group project and not"
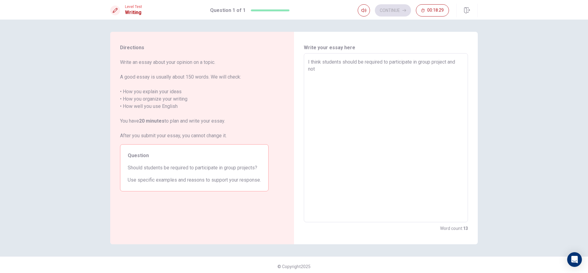
type textarea "x"
type textarea "I think students should be required to participate in group project and not j"
type textarea "x"
type textarea "I think students should be required to participate in group project and not ju"
type textarea "x"
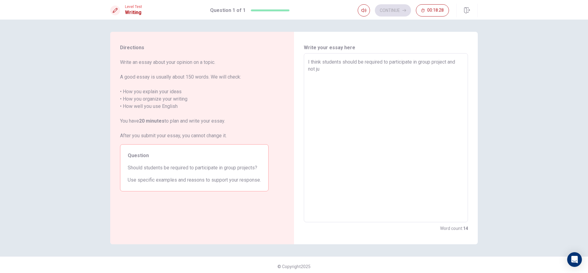
type textarea "I think students should be required to participate in group project and not jus"
type textarea "x"
type textarea "I think students should be required to participate in group project and not just"
type textarea "x"
type textarea "I think students should be required to participate in group project and not just"
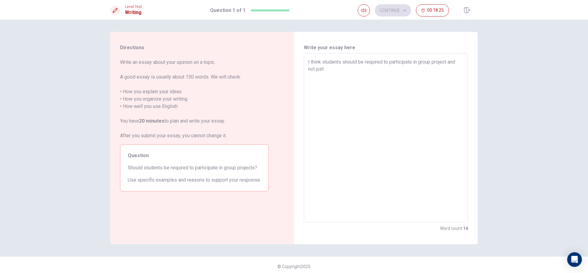
type textarea "x"
type textarea "I think students should be required to participate in group project and not jus…"
type textarea "x"
type textarea "I think students should be required to participate in group project and not jus…"
type textarea "x"
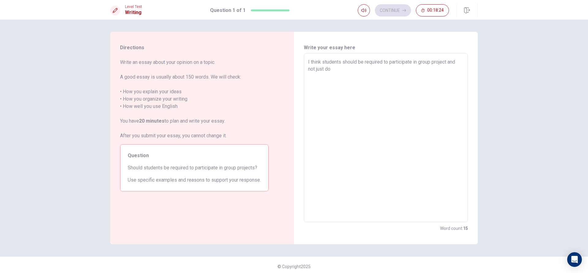
type textarea "I think students should be required to participate in group project and not jus…"
type textarea "x"
type textarea "I think students should be required to participate in group project and not jus…"
type textarea "x"
type textarea "I think students should be required to participate in group project and not jus…"
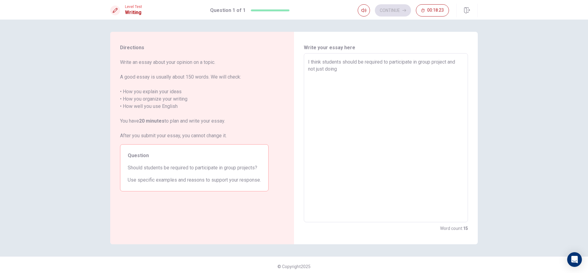
type textarea "x"
click at [384, 69] on textarea "I think students should be required to participate in group project and not jus…" at bounding box center [386, 137] width 156 height 159
click at [421, 70] on textarea "I think students should be required to participate in group project and not jus…" at bounding box center [386, 137] width 156 height 159
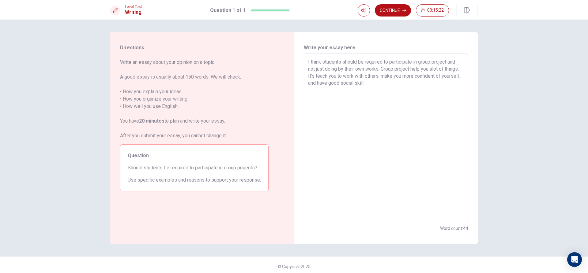
click at [417, 75] on textarea "I think students should be required to participate in group project and not jus…" at bounding box center [386, 137] width 156 height 159
click at [419, 76] on textarea "I think students should be required to participate in group project and not jus…" at bounding box center [386, 137] width 156 height 159
click at [409, 82] on textarea "I think students should be required to participate in group project and not jus…" at bounding box center [386, 137] width 156 height 159
click at [352, 96] on textarea "I think students should be required to participate in group project and not jus…" at bounding box center [386, 137] width 156 height 159
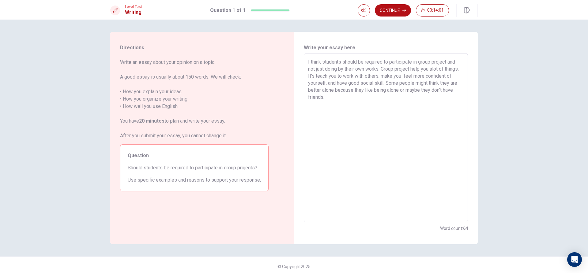
click at [356, 97] on textarea "I think students should be required to participate in group project and not jus…" at bounding box center [386, 137] width 156 height 159
click at [368, 97] on textarea "I think students should be required to participate in group project and not jus…" at bounding box center [386, 137] width 156 height 159
click at [454, 91] on textarea "I think students should be required to participate in group project and not jus…" at bounding box center [386, 137] width 156 height 159
click at [327, 104] on textarea "I think students should be required to participate in group project and not jus…" at bounding box center [386, 137] width 156 height 159
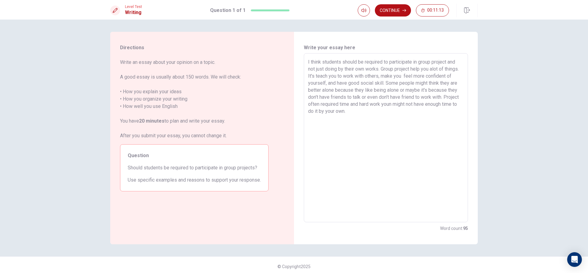
click at [431, 103] on textarea "I think students should be required to participate in group project and not jus…" at bounding box center [386, 137] width 156 height 159
click at [390, 111] on textarea "I think students should be required to participate in group project and not jus…" at bounding box center [386, 137] width 156 height 159
click at [406, 111] on textarea "I think students should be required to participate in group project and not jus…" at bounding box center [386, 137] width 156 height 159
click at [433, 109] on textarea "I think students should be required to participate in group project and not jus…" at bounding box center [386, 137] width 156 height 159
click at [434, 111] on textarea "I think students should be required to participate in group project and not jus…" at bounding box center [386, 137] width 156 height 159
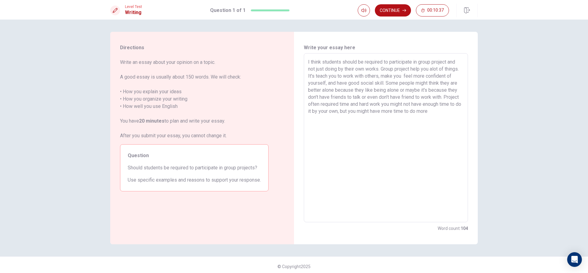
click at [338, 119] on textarea "I think students should be required to participate in group project and not jus…" at bounding box center [386, 137] width 156 height 159
click at [442, 125] on textarea "I think students should be required to participate in group project and not jus…" at bounding box center [386, 137] width 156 height 159
click at [319, 131] on textarea "I think students should be required to participate in group project and not jus…" at bounding box center [386, 137] width 156 height 159
click at [329, 130] on textarea "I think students should be required to participate in group project and not jus…" at bounding box center [386, 137] width 156 height 159
click at [374, 126] on textarea "I think students should be required to participate in group project and not jus…" at bounding box center [386, 137] width 156 height 159
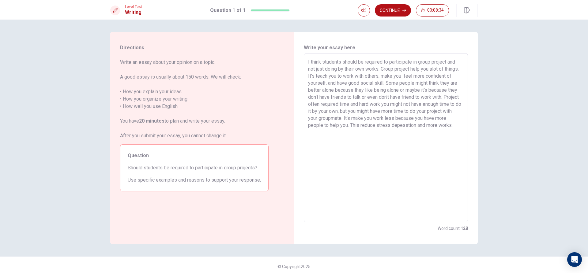
click at [368, 133] on textarea "I think students should be required to participate in group project and not jus…" at bounding box center [386, 137] width 156 height 159
click at [332, 132] on textarea "I think students should be required to participate in group project and not jus…" at bounding box center [386, 137] width 156 height 159
click at [370, 132] on textarea "I think students should be required to participate in group project and not jus…" at bounding box center [386, 137] width 156 height 159
click at [443, 126] on textarea "I think students should be required to participate in group project and not jus…" at bounding box center [386, 137] width 156 height 159
click at [330, 132] on textarea "I think students should be required to participate in group project and not jus…" at bounding box center [386, 137] width 156 height 159
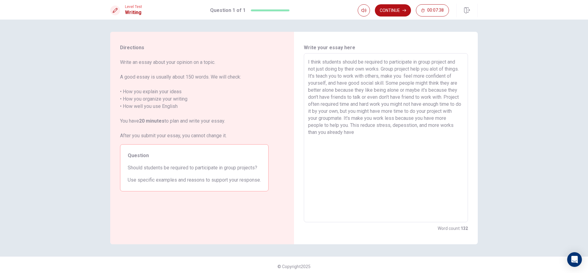
click at [416, 133] on textarea "I think students should be required to participate in group project and not jus…" at bounding box center [386, 137] width 156 height 159
click at [437, 132] on textarea "I think students should be required to participate in group project and not jus…" at bounding box center [386, 137] width 156 height 159
click at [336, 140] on textarea "I think students should be required to participate in group project and not jus…" at bounding box center [386, 137] width 156 height 159
click at [311, 144] on textarea "I think students should be required to participate in group project and not jus…" at bounding box center [386, 137] width 156 height 159
click at [319, 145] on textarea "I think students should be required to participate in group project and not jus…" at bounding box center [386, 137] width 156 height 159
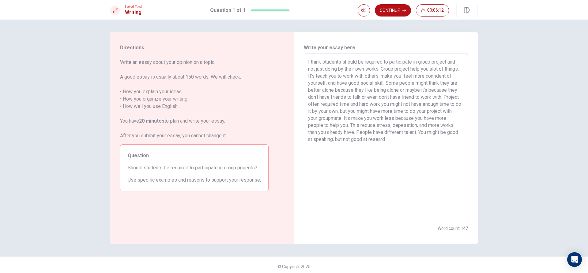
click at [328, 147] on textarea "I think students should be required to participate in group project and not jus…" at bounding box center [386, 137] width 156 height 159
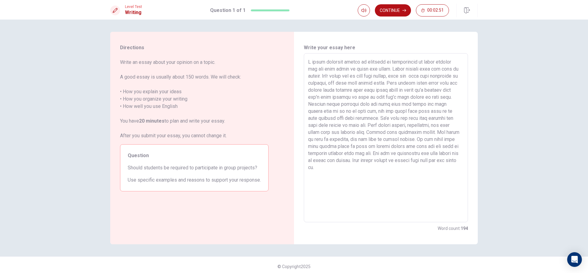
drag, startPoint x: 430, startPoint y: 69, endPoint x: 446, endPoint y: 69, distance: 16.2
click at [446, 69] on textarea at bounding box center [386, 137] width 156 height 159
click at [347, 85] on textarea at bounding box center [386, 137] width 156 height 159
click at [366, 82] on textarea at bounding box center [386, 137] width 156 height 159
click at [367, 118] on textarea at bounding box center [386, 137] width 156 height 159
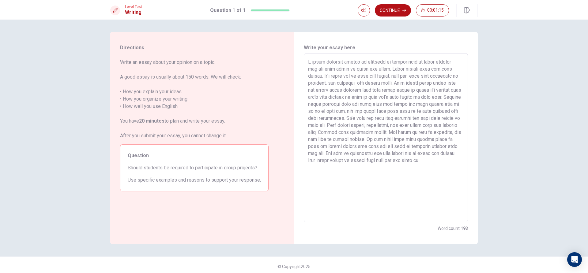
click at [431, 125] on textarea at bounding box center [386, 137] width 156 height 159
click at [450, 124] on textarea at bounding box center [386, 137] width 156 height 159
click at [334, 131] on textarea at bounding box center [386, 137] width 156 height 159
click at [322, 132] on textarea at bounding box center [386, 137] width 156 height 159
click at [334, 132] on textarea at bounding box center [386, 137] width 156 height 159
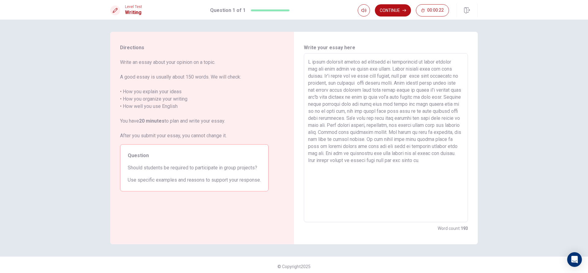
click at [324, 168] on textarea at bounding box center [386, 137] width 156 height 159
click at [397, 6] on button "Continue" at bounding box center [393, 10] width 36 height 12
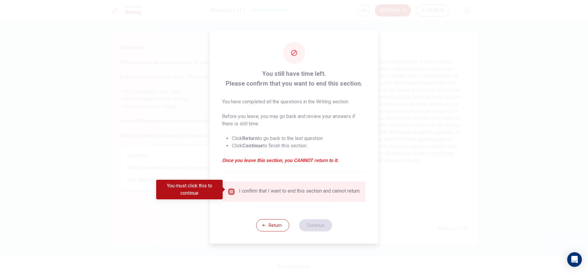
click at [231, 188] on input "You must click this to continue" at bounding box center [231, 191] width 7 height 7
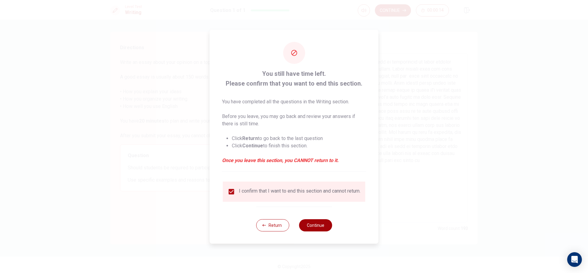
click at [313, 226] on button "Continue" at bounding box center [315, 226] width 33 height 12
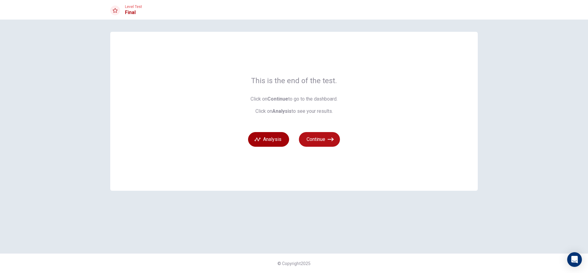
click at [272, 135] on button "Analysis" at bounding box center [268, 139] width 41 height 15
